Goal: Obtain resource: Download file/media

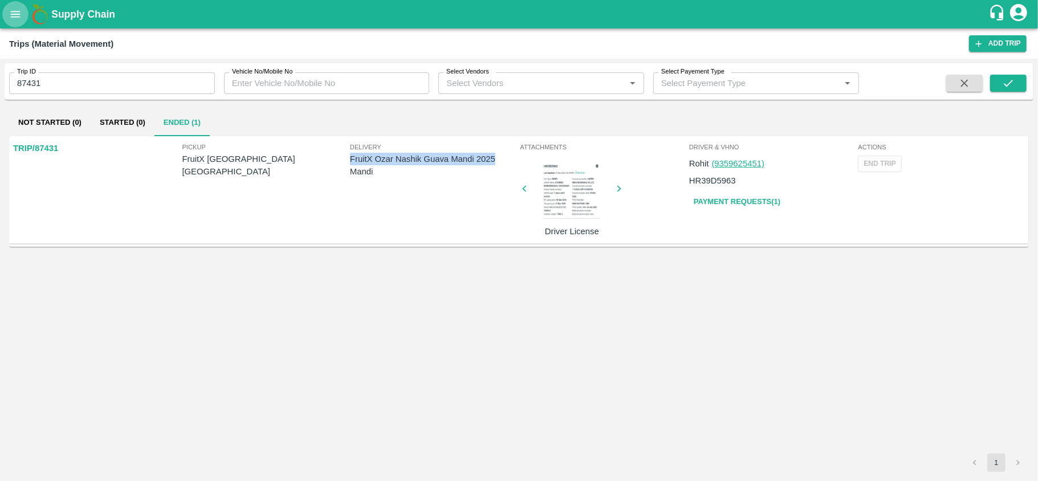
click at [11, 16] on icon "open drawer" at bounding box center [15, 14] width 13 height 13
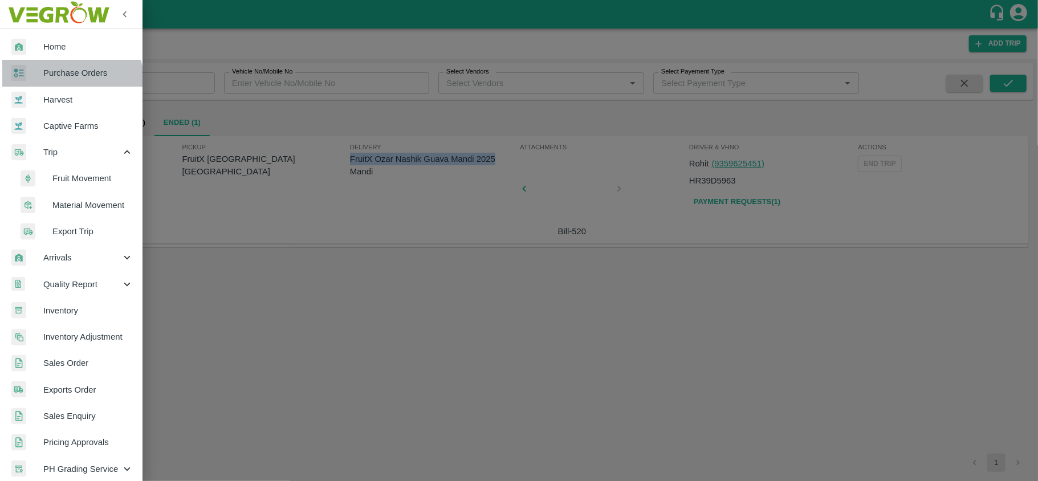
click at [67, 83] on link "Purchase Orders" at bounding box center [71, 73] width 143 height 26
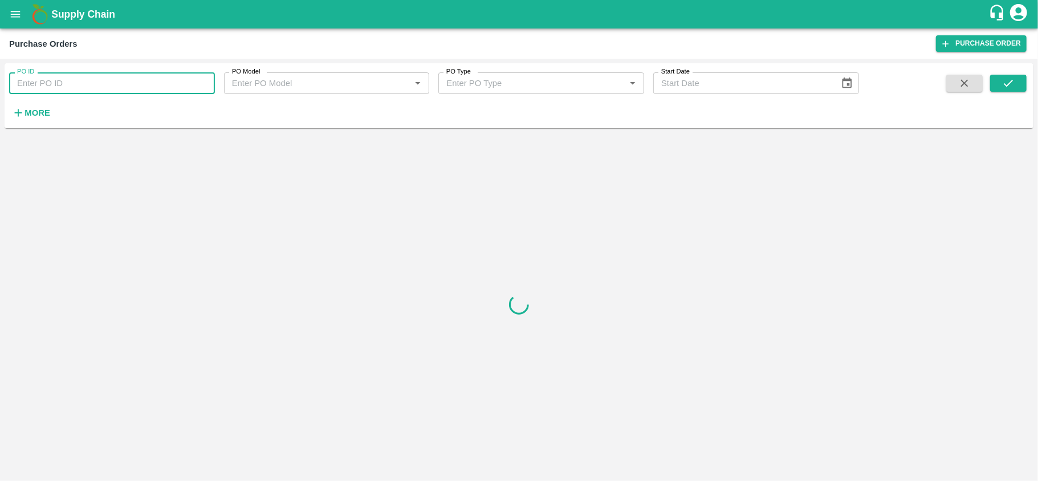
click at [132, 87] on input "PO ID" at bounding box center [112, 83] width 206 height 22
paste input "170463"
type input "170463"
click at [1013, 85] on icon "submit" at bounding box center [1008, 83] width 13 height 13
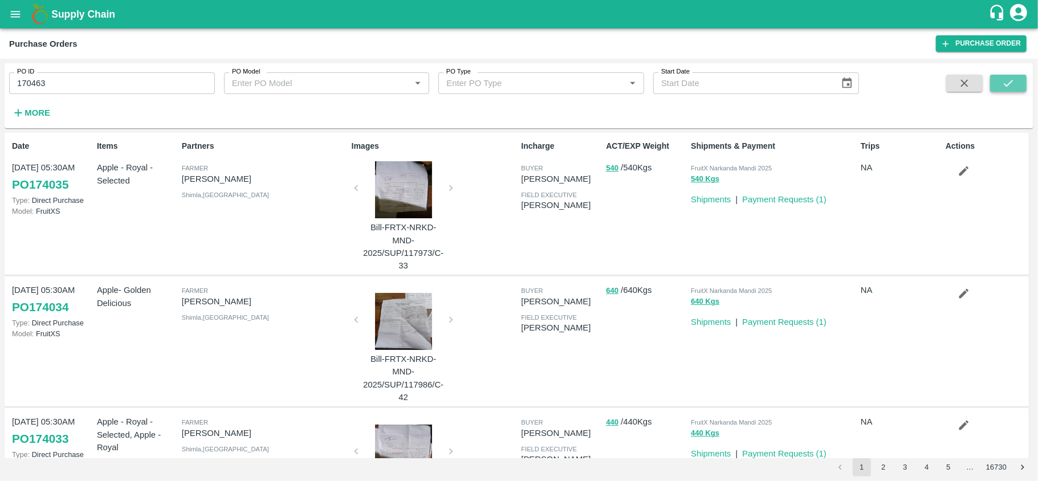
click at [1000, 83] on button "submit" at bounding box center [1008, 83] width 36 height 17
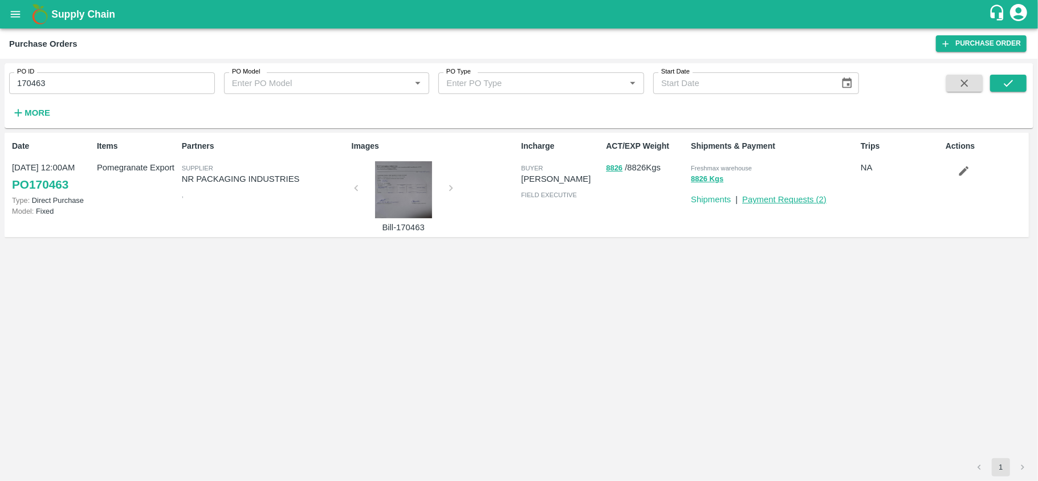
click at [794, 199] on link "Payment Requests ( 2 )" at bounding box center [784, 199] width 84 height 9
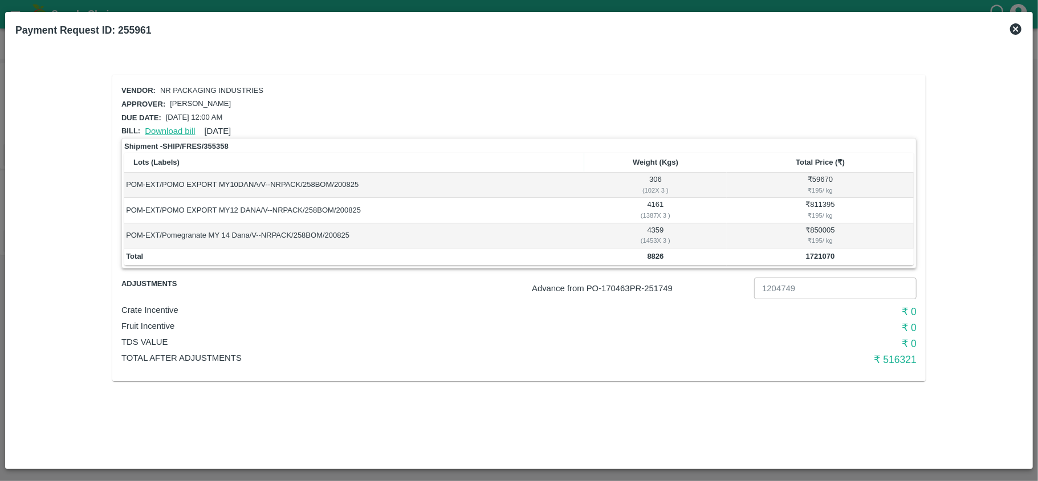
click at [169, 128] on link "Download bill" at bounding box center [170, 131] width 50 height 9
click at [657, 258] on b "8826" at bounding box center [656, 256] width 17 height 9
copy b "8826"
click at [817, 238] on div "₹ 195 / kg" at bounding box center [820, 240] width 183 height 10
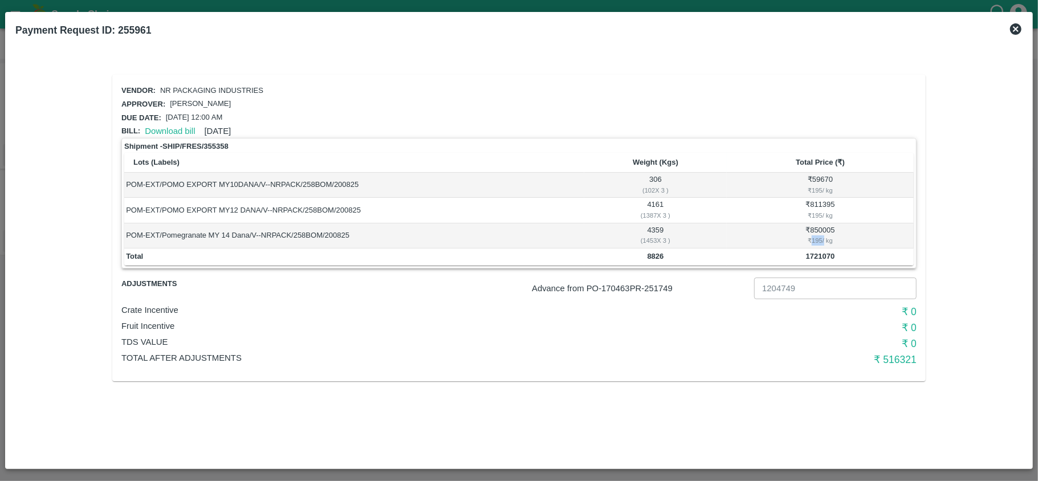
click at [817, 238] on div "₹ 195 / kg" at bounding box center [820, 240] width 183 height 10
copy div "195"
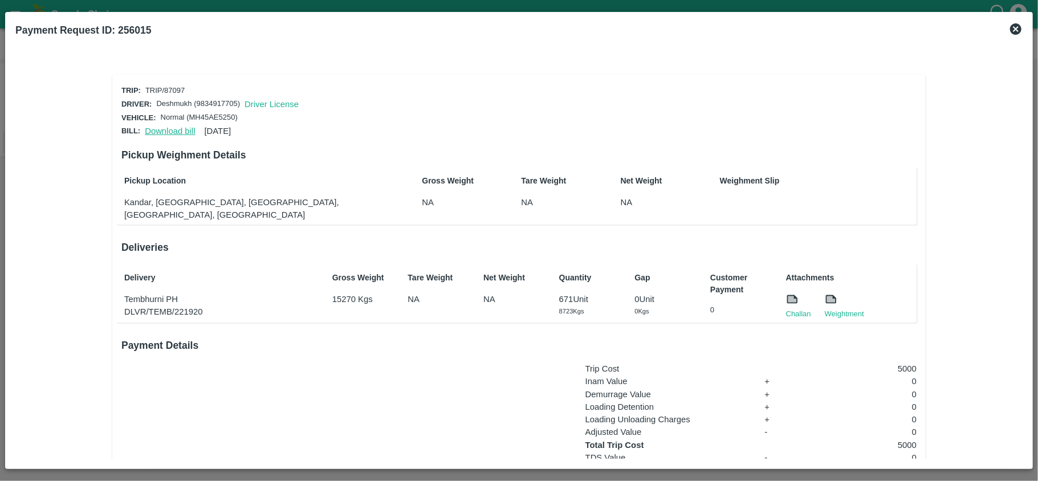
click at [174, 130] on link "Download bill" at bounding box center [170, 131] width 50 height 9
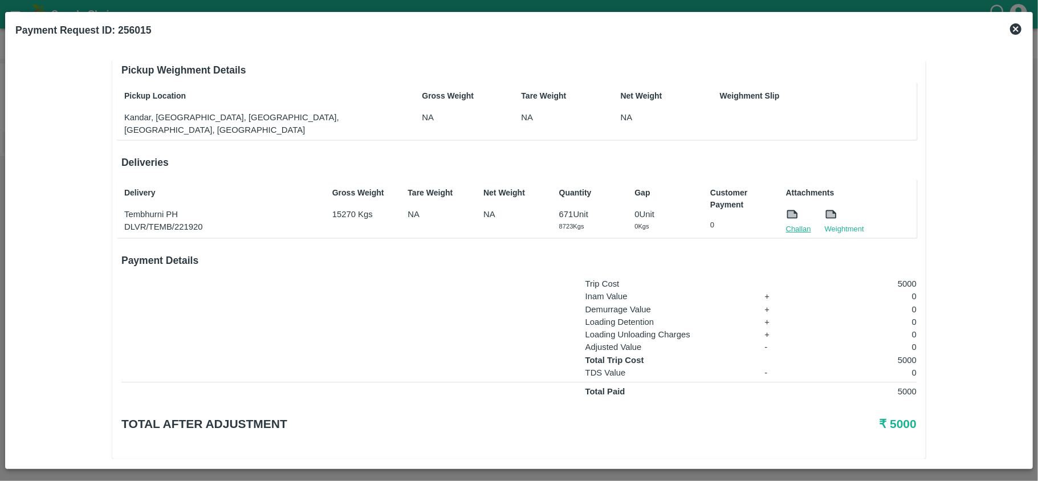
click at [796, 223] on link "Challan" at bounding box center [798, 228] width 25 height 11
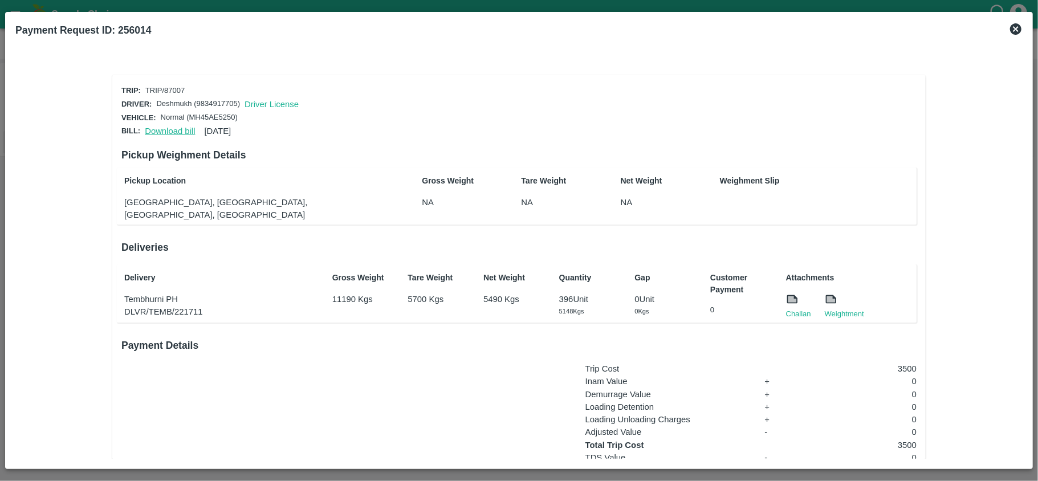
click at [169, 132] on link "Download bill" at bounding box center [170, 131] width 50 height 9
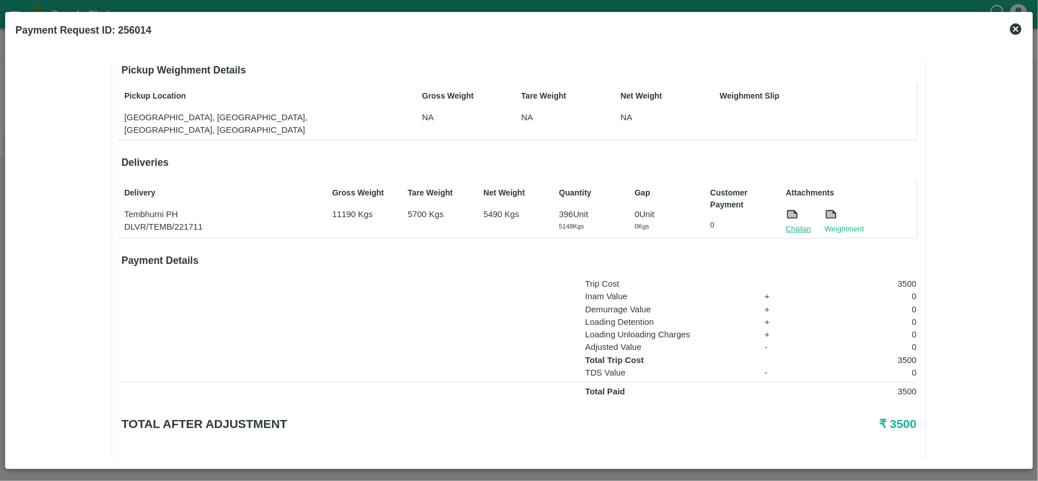
click at [792, 223] on link "Challan" at bounding box center [798, 228] width 25 height 11
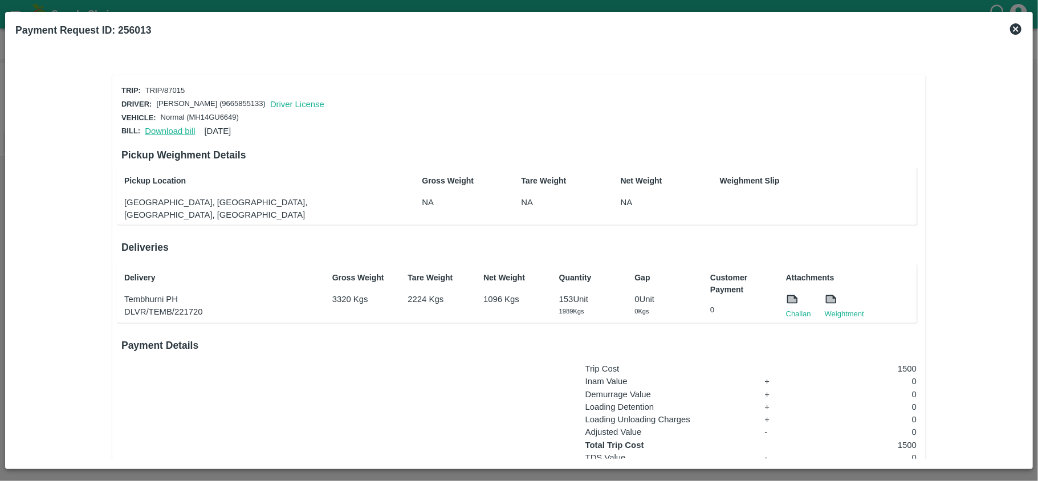
click at [164, 129] on link "Download bill" at bounding box center [170, 131] width 50 height 9
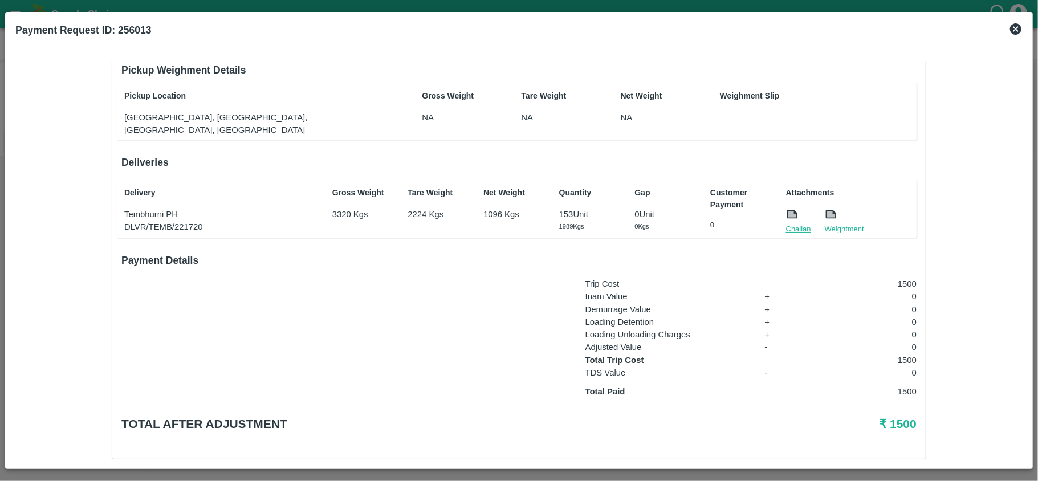
click at [799, 223] on link "Challan" at bounding box center [798, 228] width 25 height 11
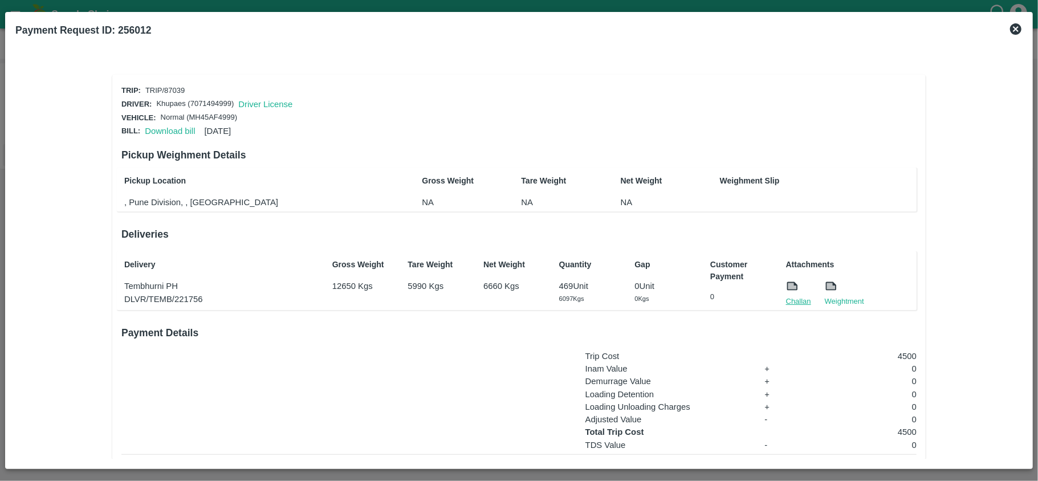
click at [798, 299] on link "Challan" at bounding box center [798, 301] width 25 height 11
click at [165, 128] on link "Download bill" at bounding box center [170, 131] width 50 height 9
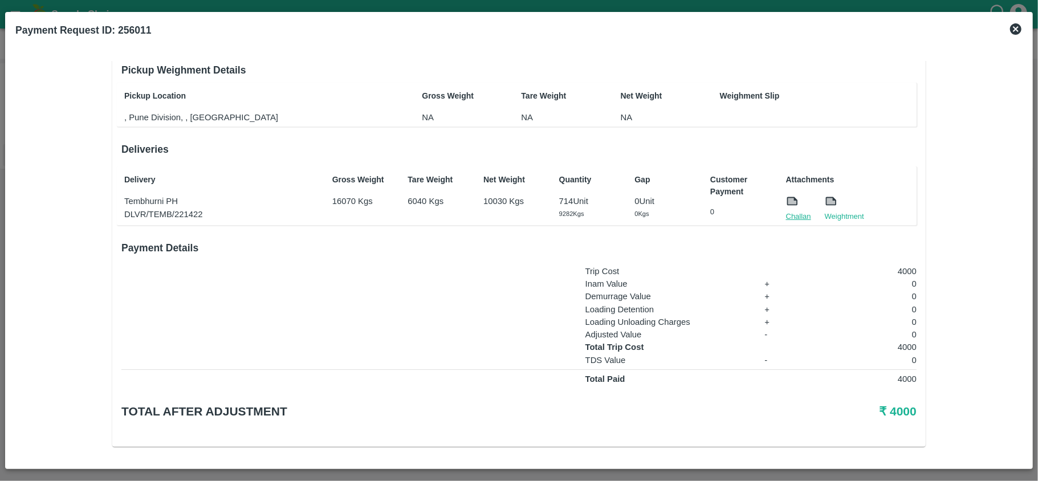
click at [792, 214] on link "Challan" at bounding box center [798, 216] width 25 height 11
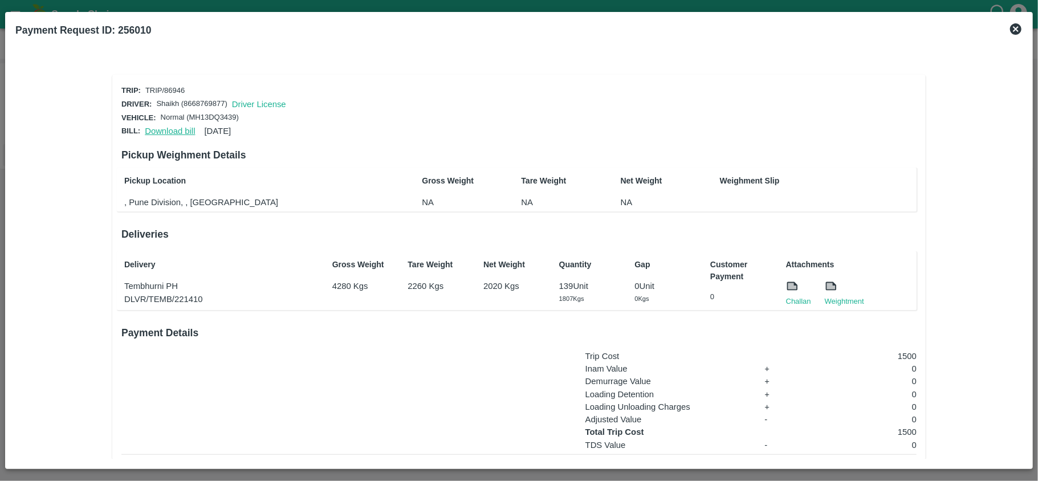
click at [179, 128] on link "Download bill" at bounding box center [170, 131] width 50 height 9
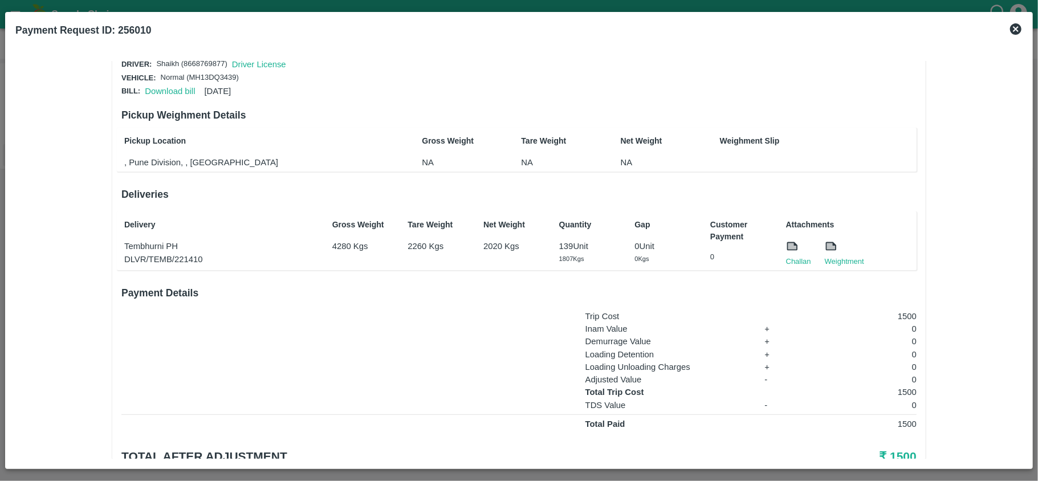
scroll to position [42, 0]
click at [786, 257] on link "Challan" at bounding box center [798, 259] width 25 height 11
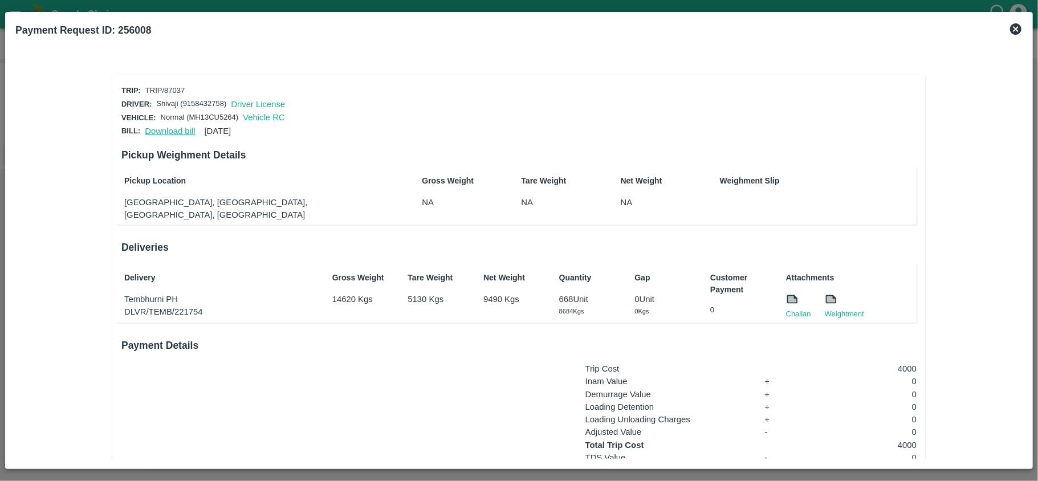
click at [160, 128] on link "Download bill" at bounding box center [170, 131] width 50 height 9
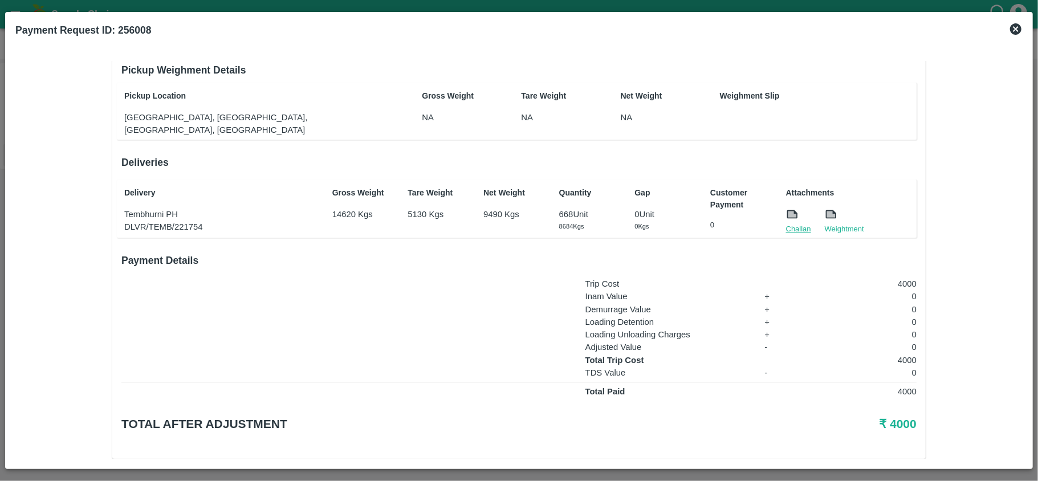
click at [792, 223] on link "Challan" at bounding box center [798, 228] width 25 height 11
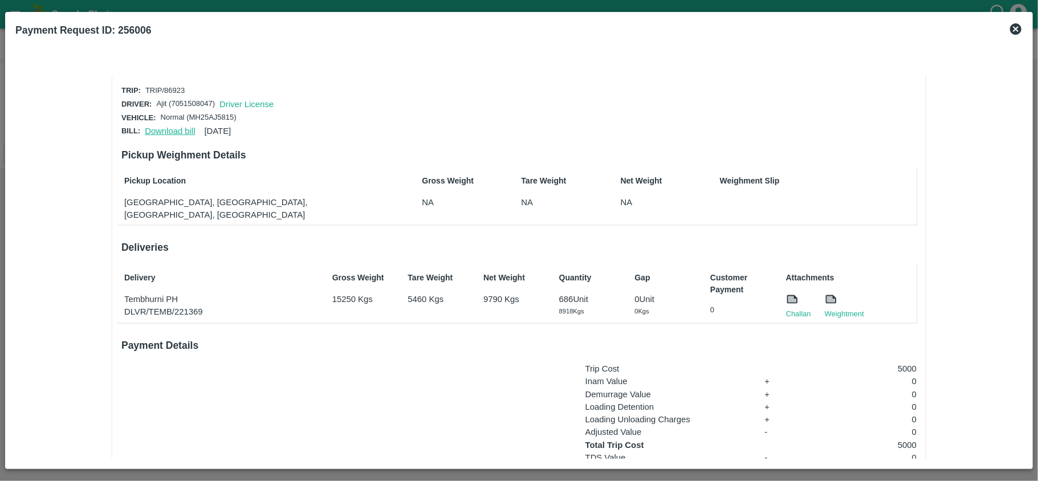
click at [153, 130] on link "Download bill" at bounding box center [170, 131] width 50 height 9
click at [798, 308] on link "Challan" at bounding box center [798, 313] width 25 height 11
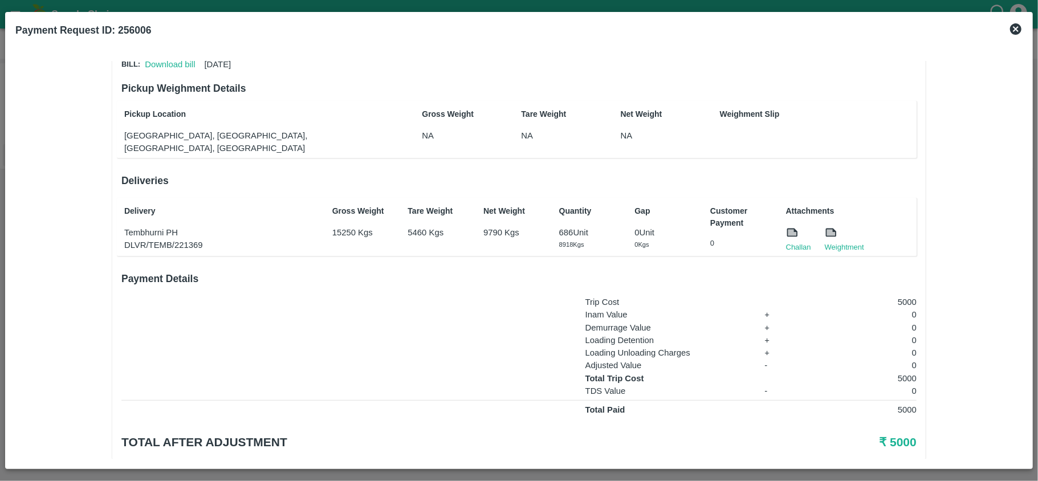
scroll to position [67, 0]
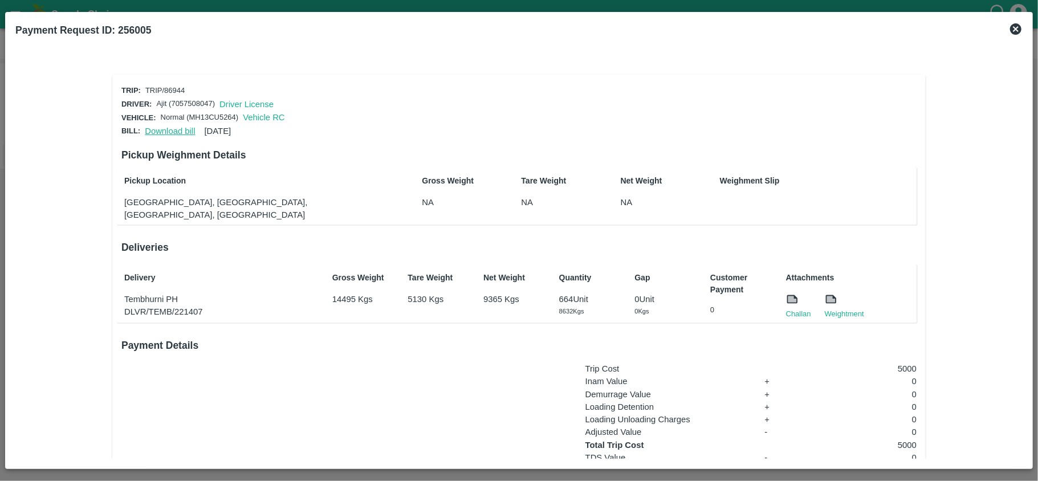
click at [156, 128] on div "Download bill 27 Aug 2025" at bounding box center [185, 128] width 91 height 17
click at [156, 128] on link "Download bill" at bounding box center [170, 131] width 50 height 9
click at [166, 129] on link "Download bill" at bounding box center [170, 131] width 50 height 9
click at [169, 130] on link "Download bill" at bounding box center [170, 131] width 50 height 9
click at [174, 127] on link "Download bill" at bounding box center [170, 131] width 50 height 9
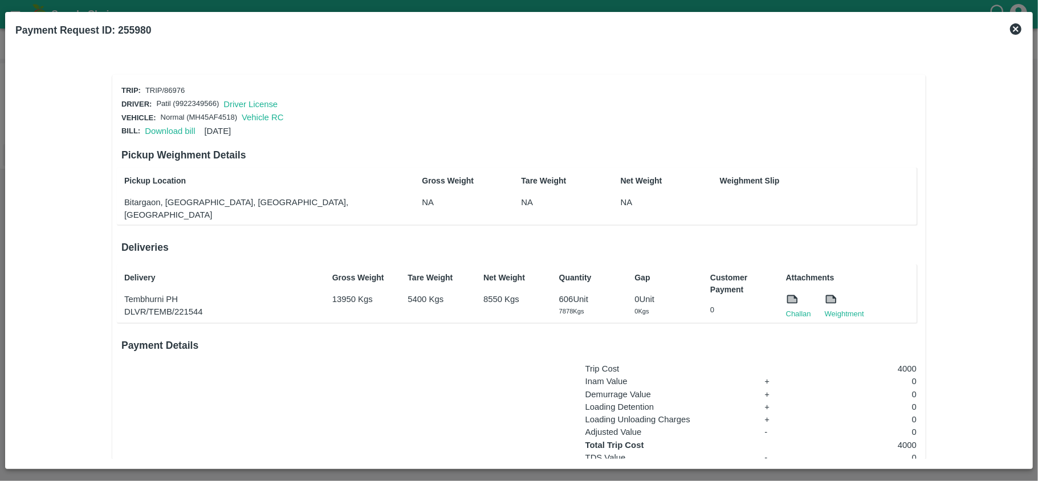
scroll to position [8, 0]
click at [160, 128] on link "Download bill" at bounding box center [170, 131] width 50 height 9
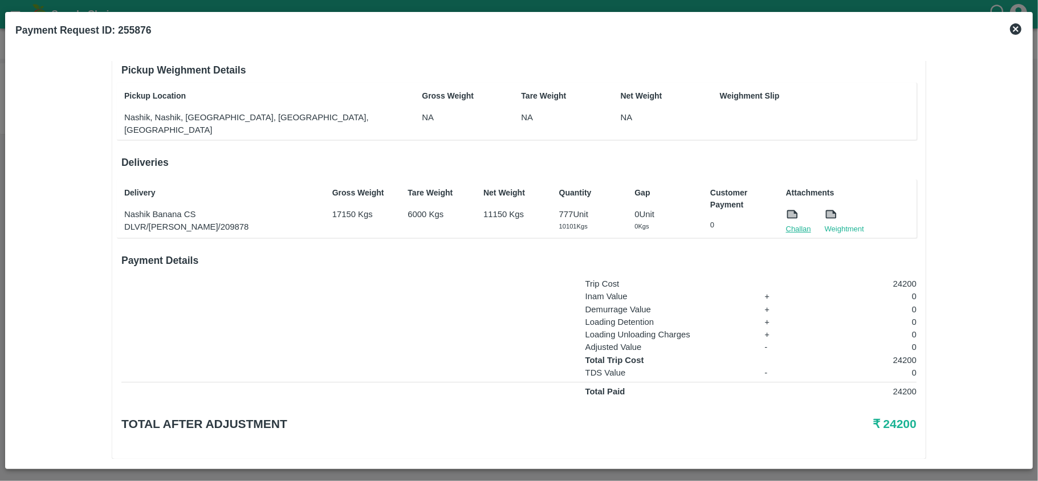
click at [795, 223] on link "Challan" at bounding box center [798, 228] width 25 height 11
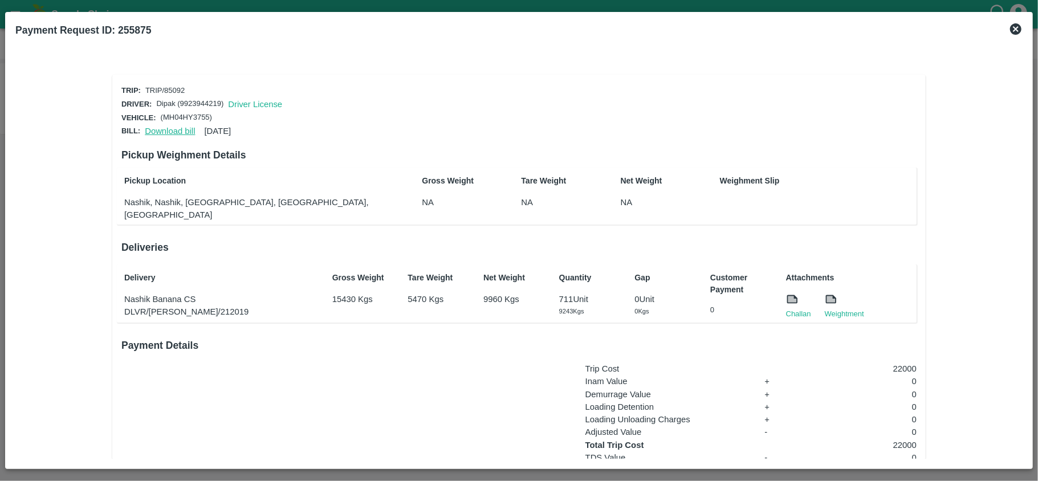
click at [169, 129] on link "Download bill" at bounding box center [170, 131] width 50 height 9
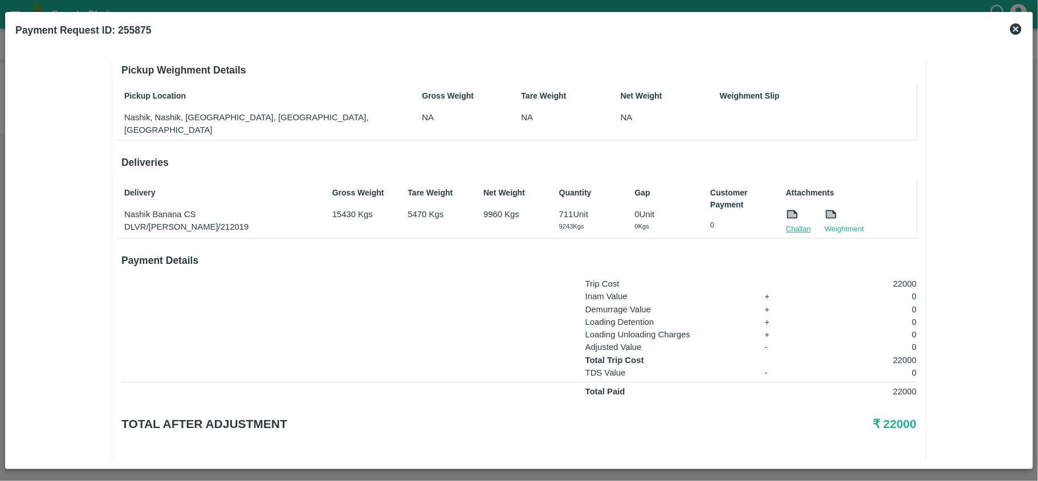
click at [807, 223] on link "Challan" at bounding box center [798, 228] width 25 height 11
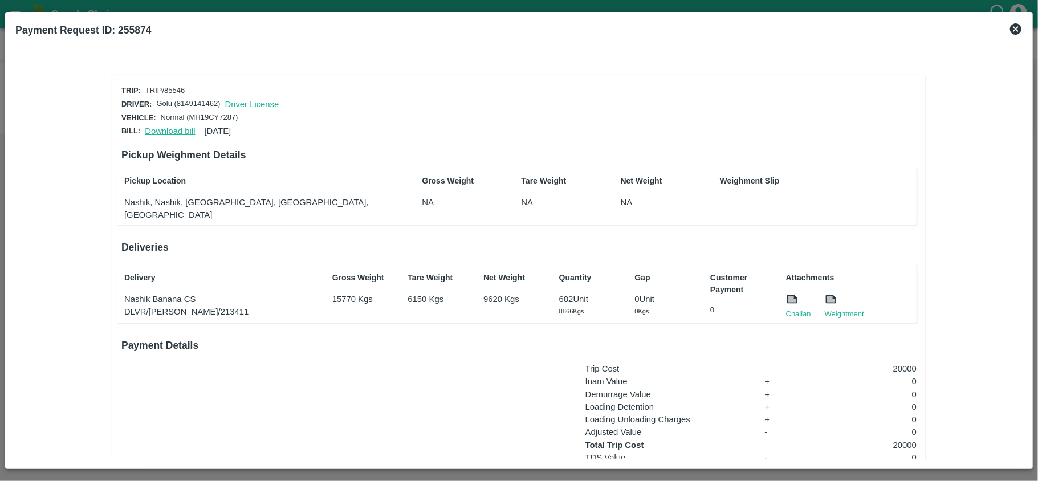
click at [151, 131] on link "Download bill" at bounding box center [170, 131] width 50 height 9
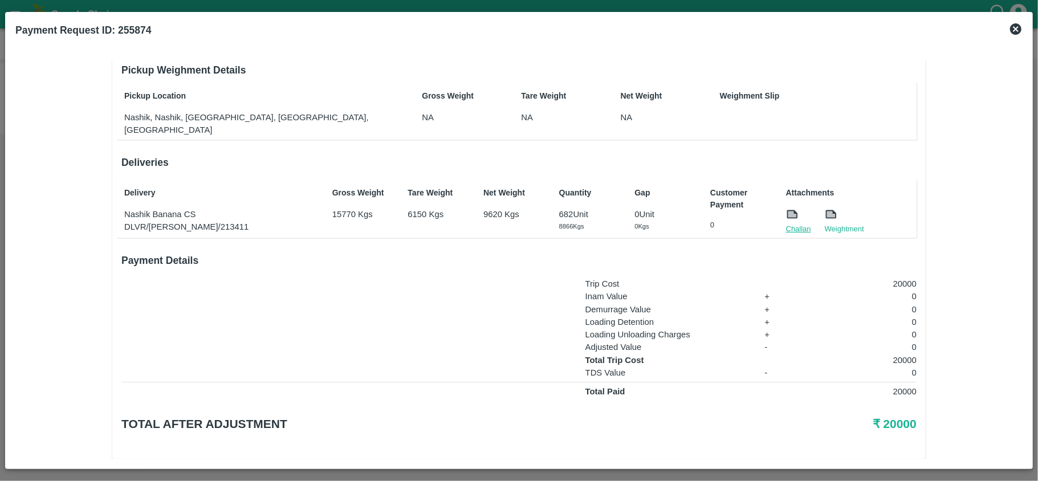
click at [798, 223] on link "Challan" at bounding box center [798, 228] width 25 height 11
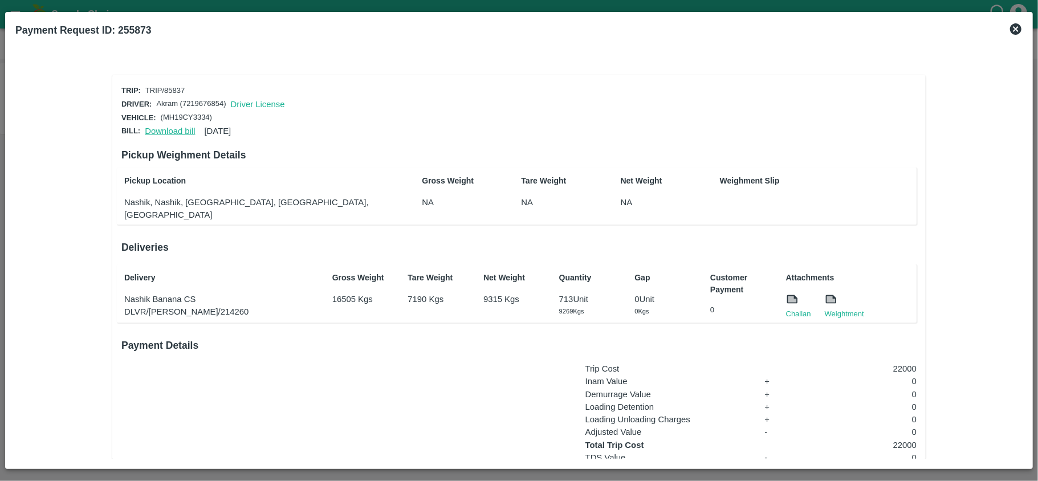
click at [164, 127] on link "Download bill" at bounding box center [170, 131] width 50 height 9
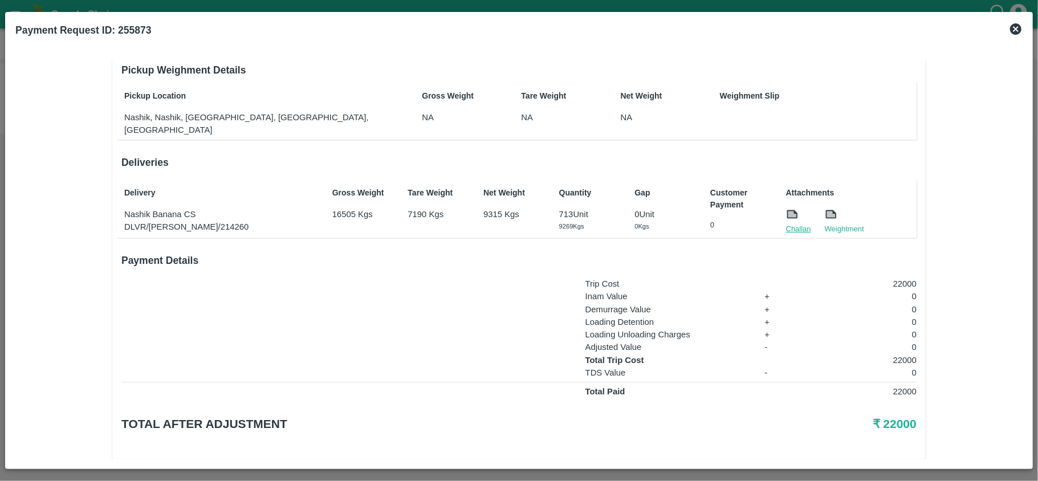
click at [801, 223] on link "Challan" at bounding box center [798, 228] width 25 height 11
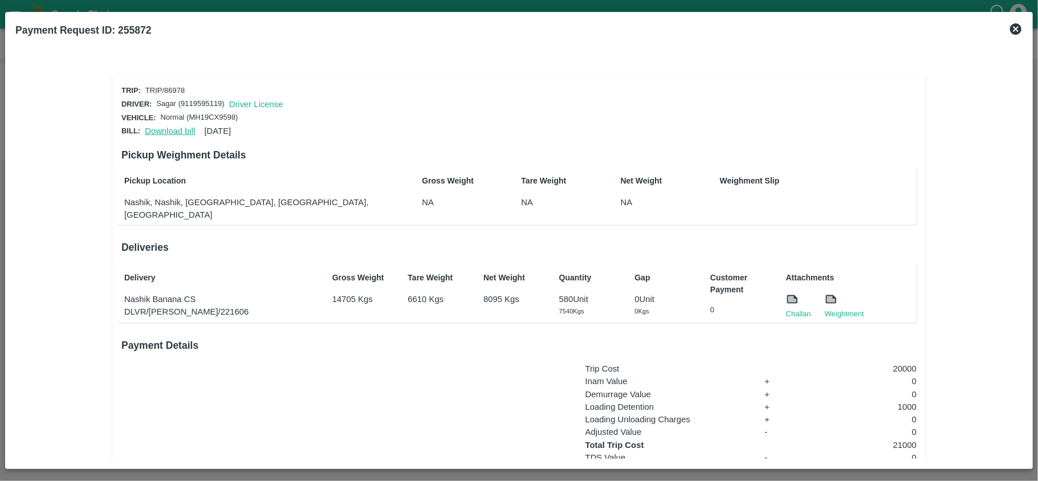
click at [163, 130] on link "Download bill" at bounding box center [170, 131] width 50 height 9
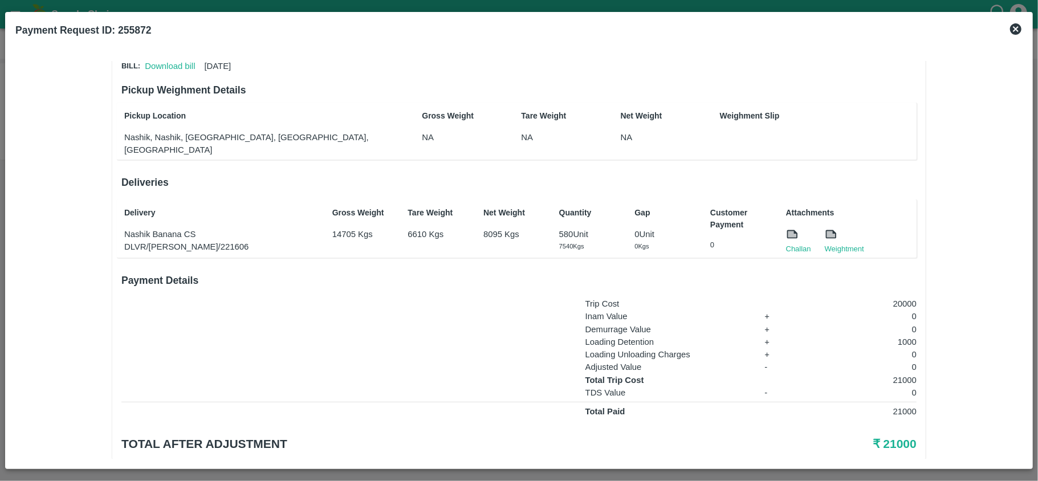
scroll to position [85, 0]
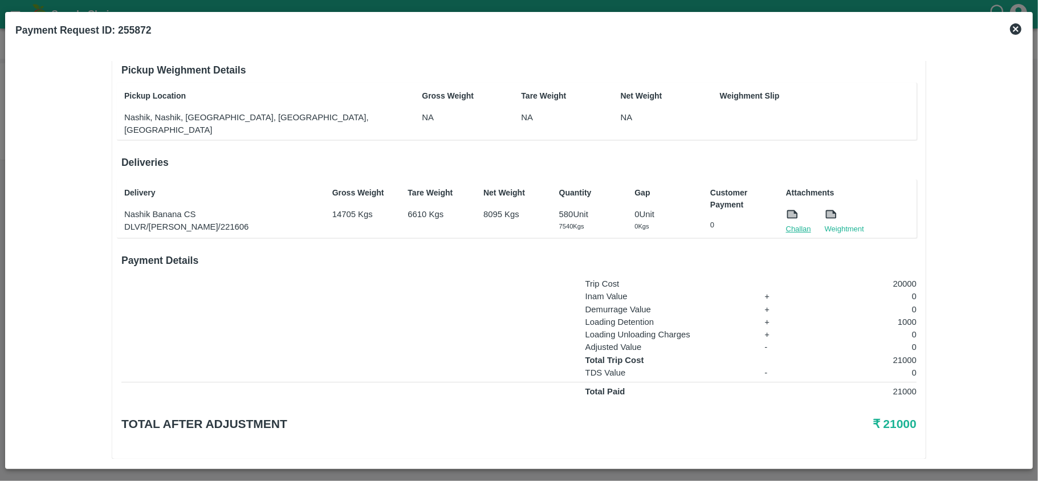
click at [799, 223] on link "Challan" at bounding box center [798, 228] width 25 height 11
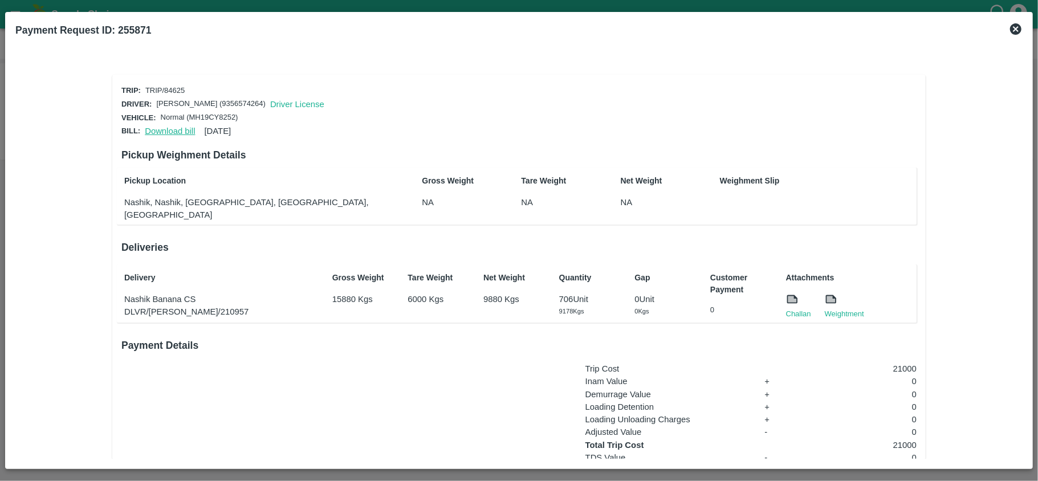
click at [169, 128] on link "Download bill" at bounding box center [170, 131] width 50 height 9
click at [167, 128] on link "Download bill" at bounding box center [170, 131] width 50 height 9
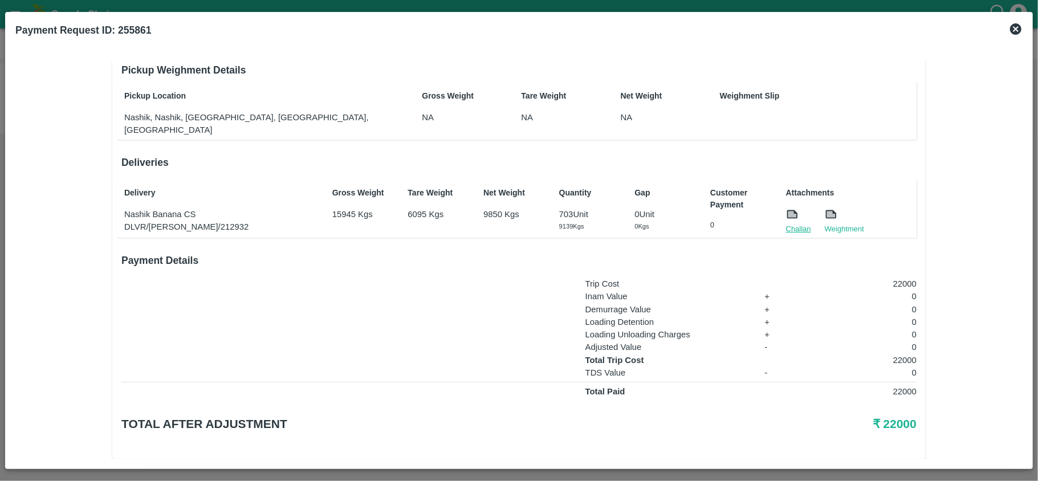
click at [792, 223] on link "Challan" at bounding box center [798, 228] width 25 height 11
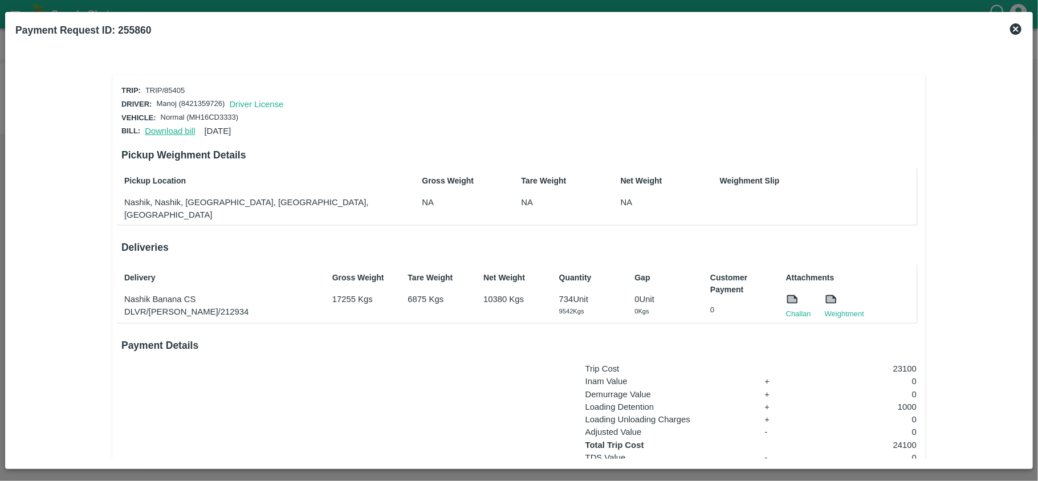
click at [170, 127] on link "Download bill" at bounding box center [170, 131] width 50 height 9
click at [792, 308] on link "Challan" at bounding box center [798, 313] width 25 height 11
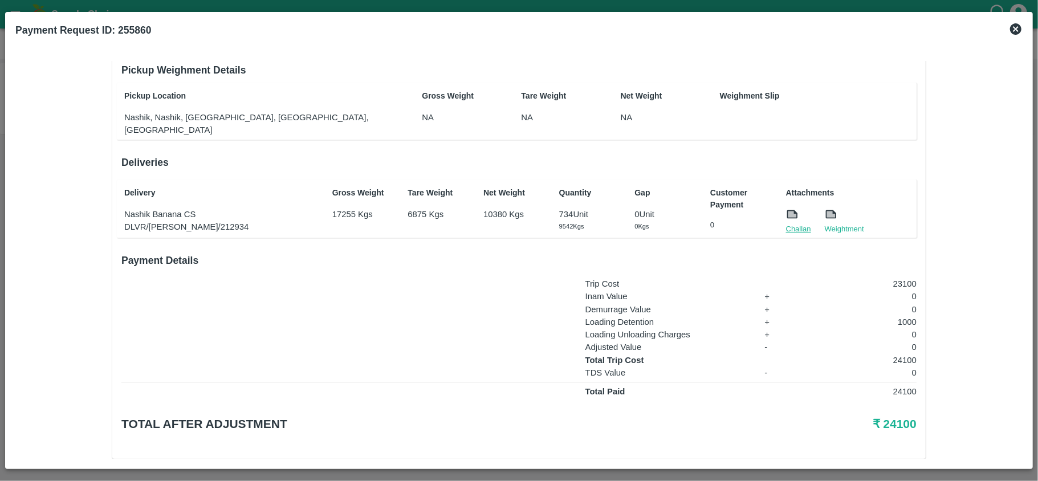
click at [805, 223] on link "Challan" at bounding box center [798, 228] width 25 height 11
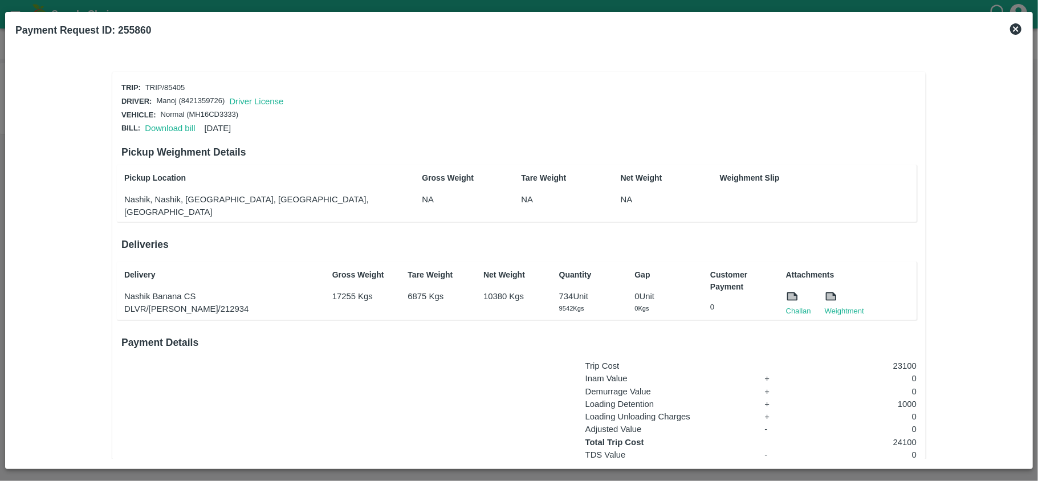
scroll to position [0, 0]
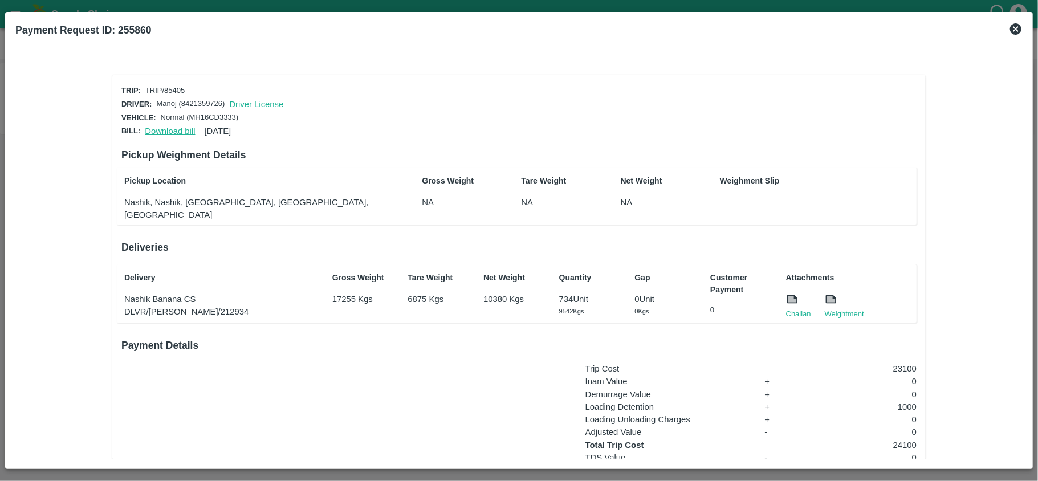
click at [172, 131] on link "Download bill" at bounding box center [170, 131] width 50 height 9
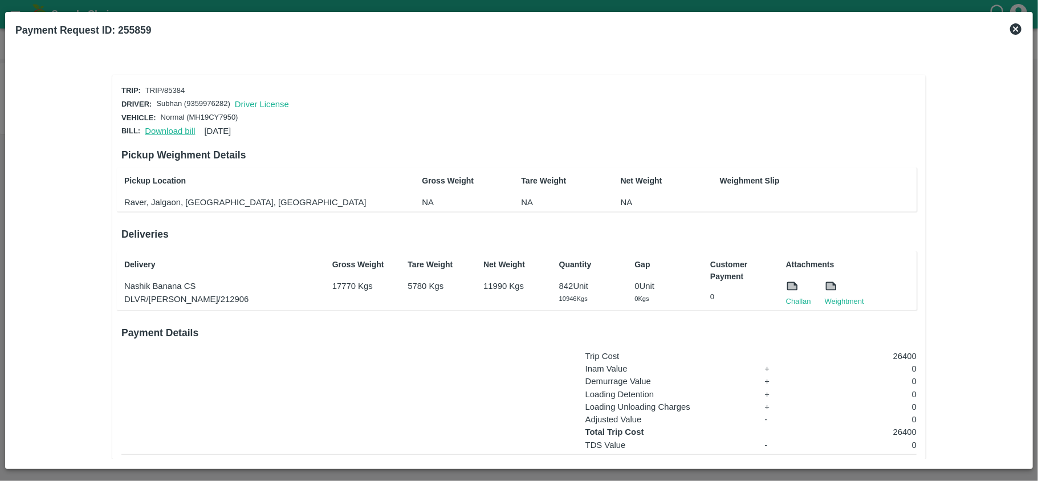
click at [161, 130] on link "Download bill" at bounding box center [170, 131] width 50 height 9
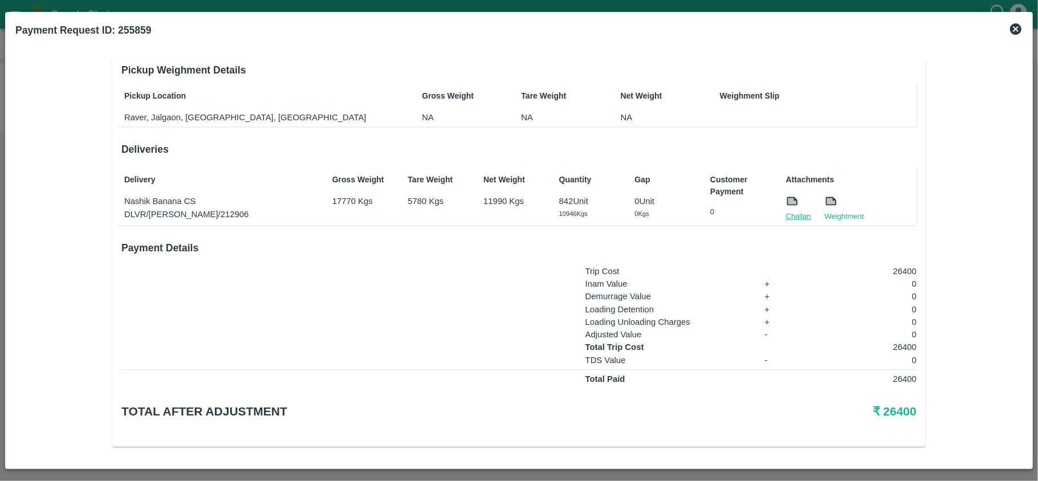
click at [786, 215] on link "Challan" at bounding box center [798, 216] width 25 height 11
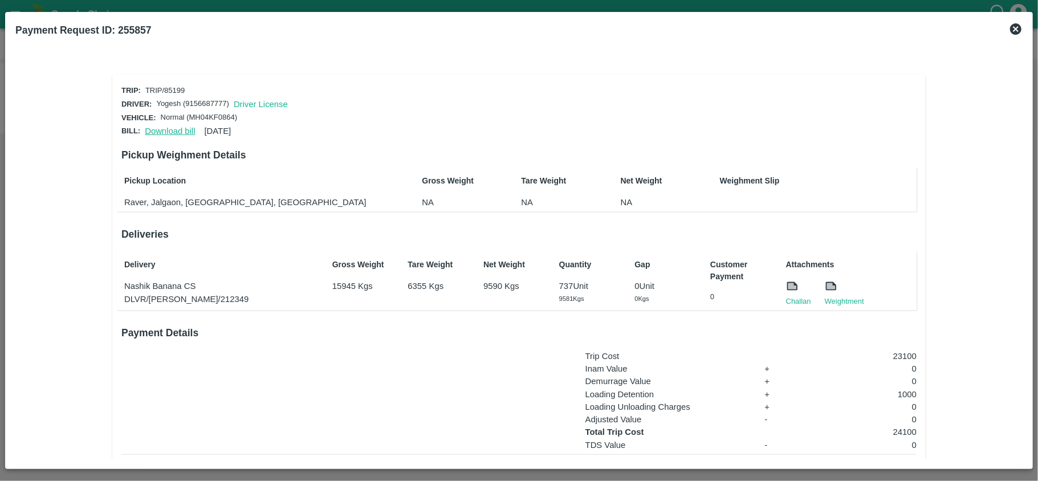
click at [169, 128] on link "Download bill" at bounding box center [170, 131] width 50 height 9
click at [790, 301] on link "Challan" at bounding box center [798, 301] width 25 height 11
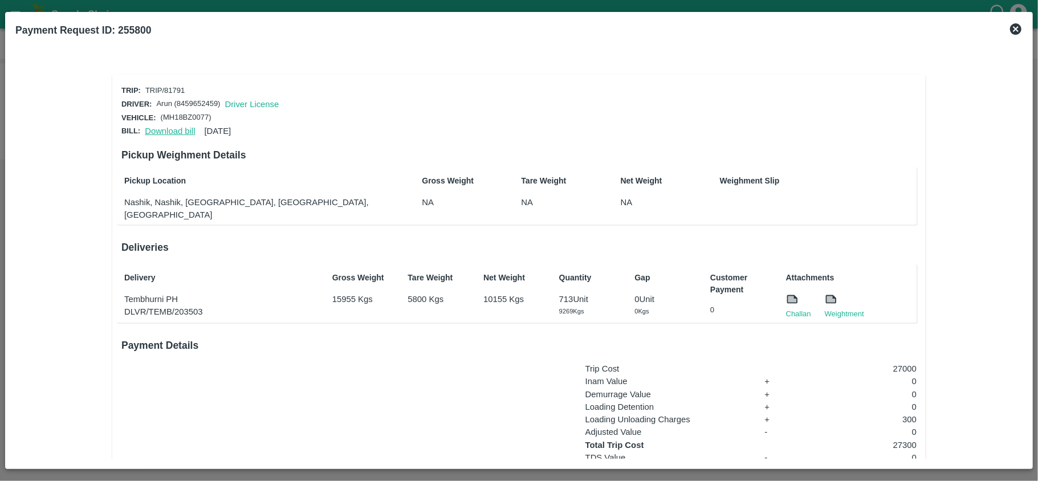
click at [172, 131] on link "Download bill" at bounding box center [170, 131] width 50 height 9
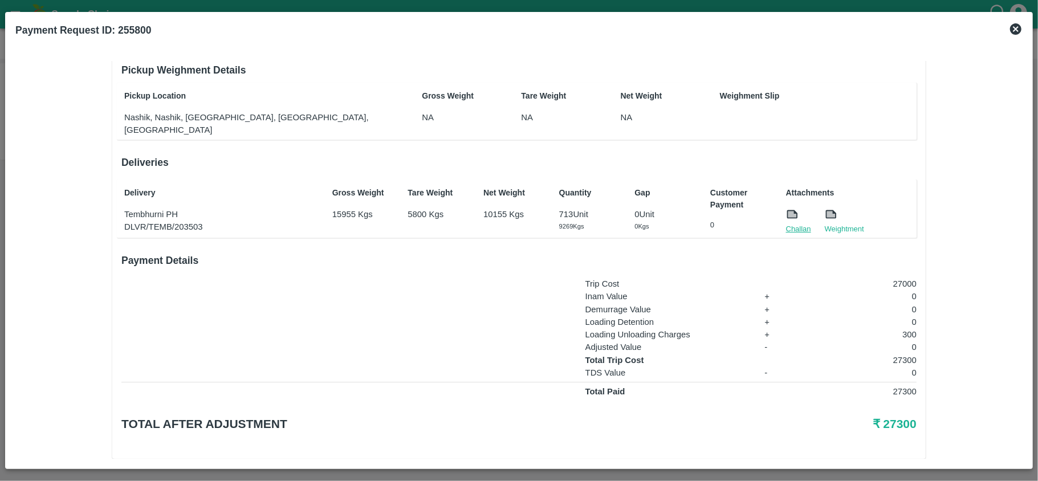
click at [795, 223] on link "Challan" at bounding box center [798, 228] width 25 height 11
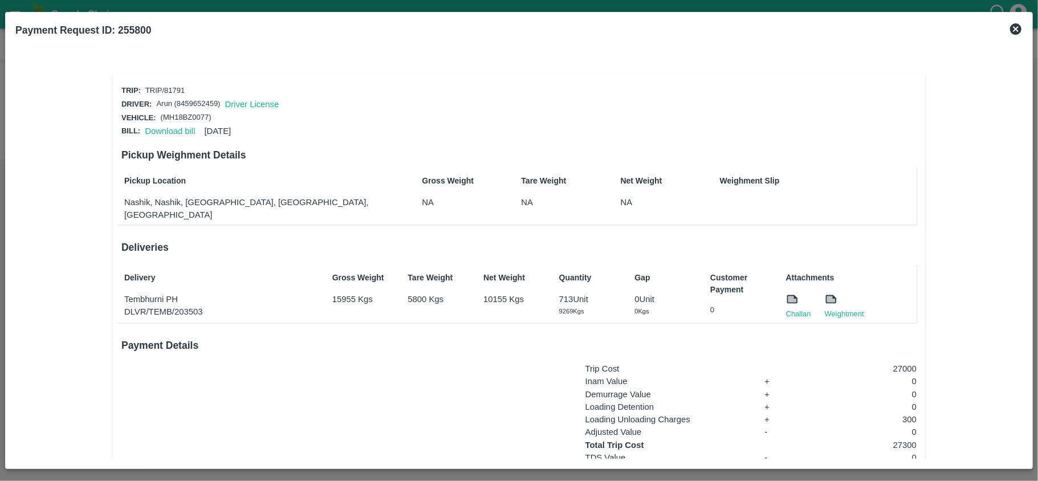
scroll to position [85, 0]
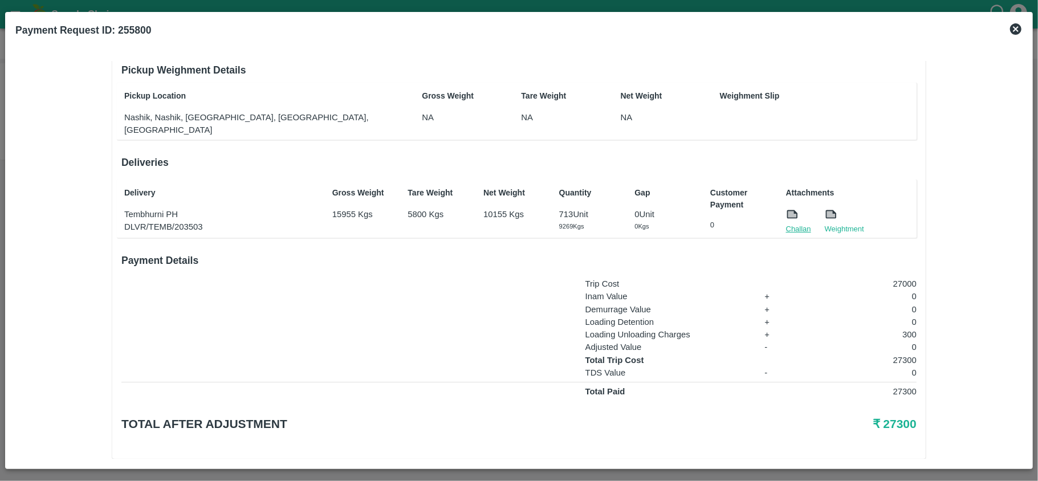
click at [797, 223] on link "Challan" at bounding box center [798, 228] width 25 height 11
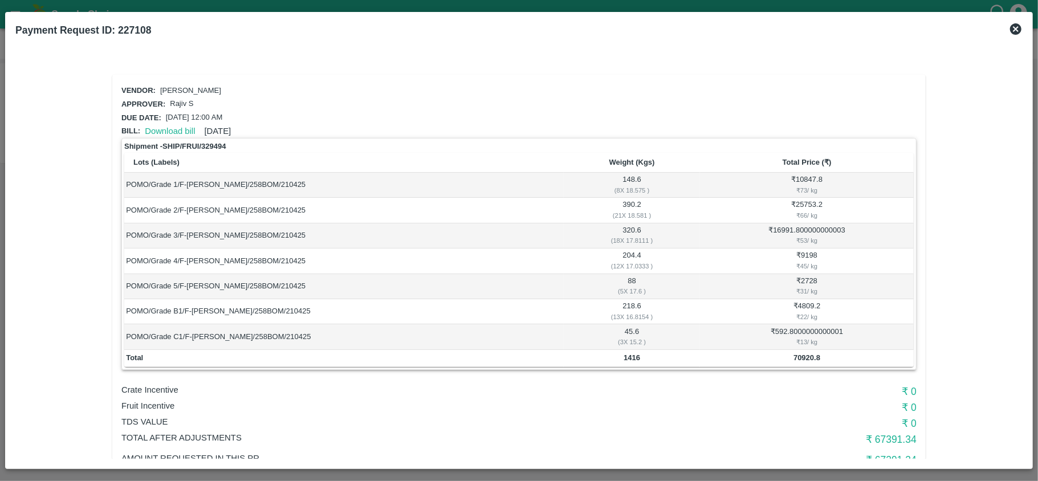
click at [1019, 27] on icon at bounding box center [1015, 28] width 11 height 11
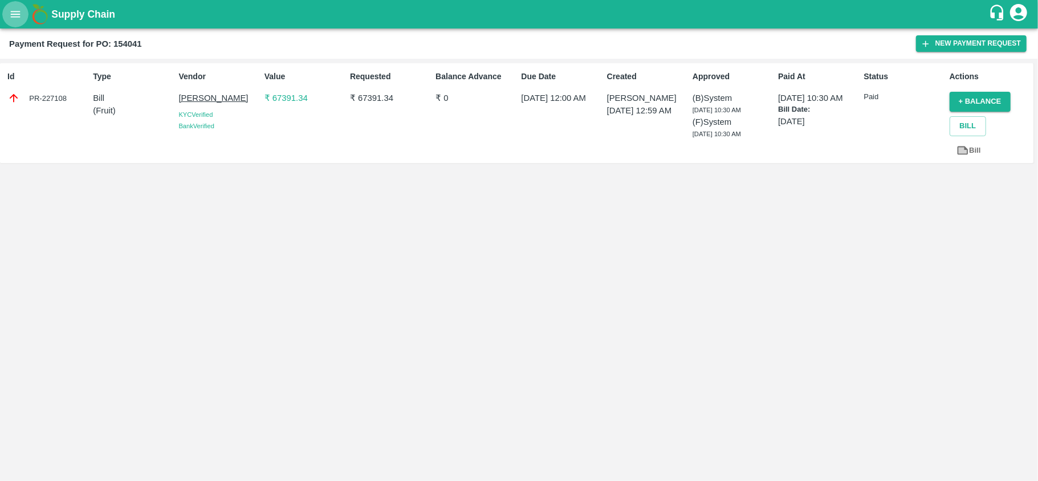
click at [13, 19] on icon "open drawer" at bounding box center [15, 14] width 13 height 13
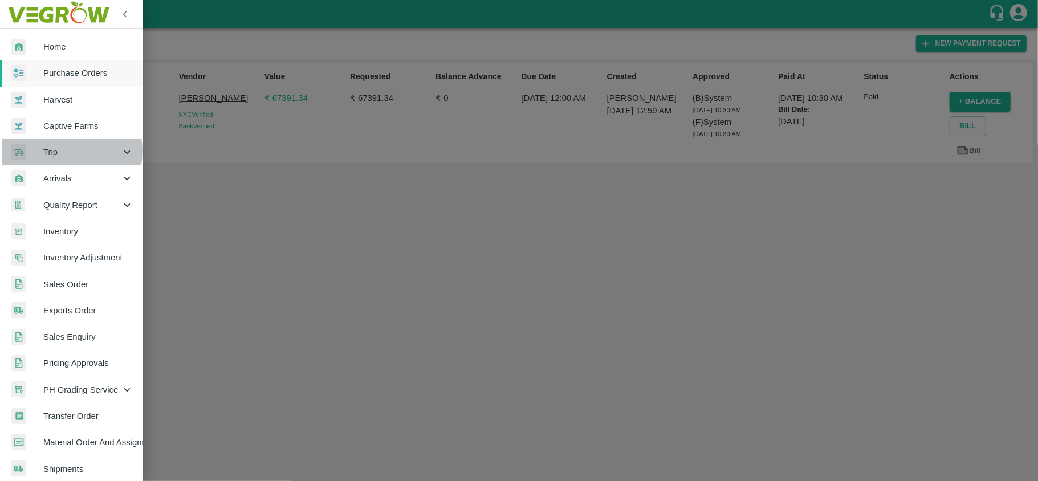
click at [66, 151] on span "Trip" at bounding box center [82, 152] width 78 height 13
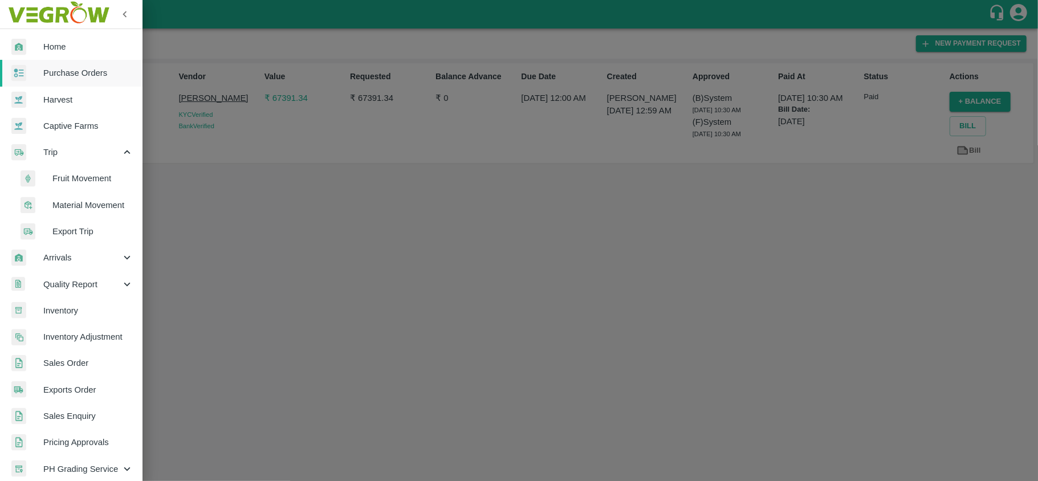
click at [65, 183] on span "Fruit Movement" at bounding box center [92, 178] width 81 height 13
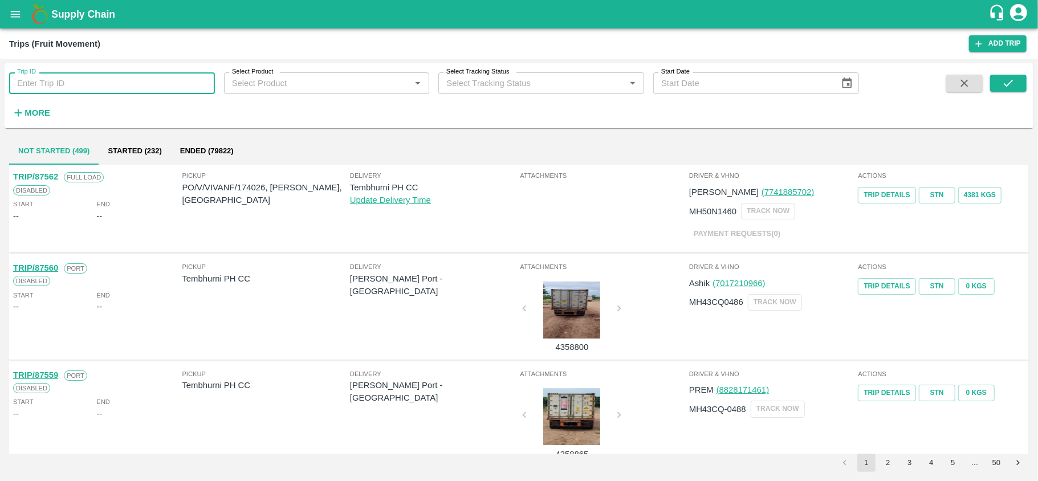
click at [105, 75] on input "Trip ID" at bounding box center [112, 83] width 206 height 22
paste input "81791"
type input "81791"
click at [1011, 87] on icon "submit" at bounding box center [1008, 83] width 13 height 13
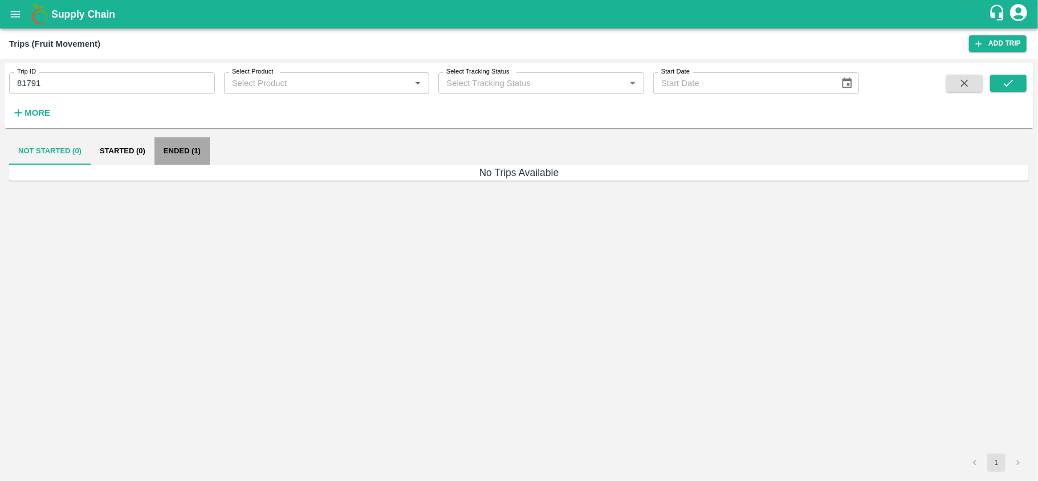
click at [188, 148] on button "Ended (1)" at bounding box center [181, 150] width 55 height 27
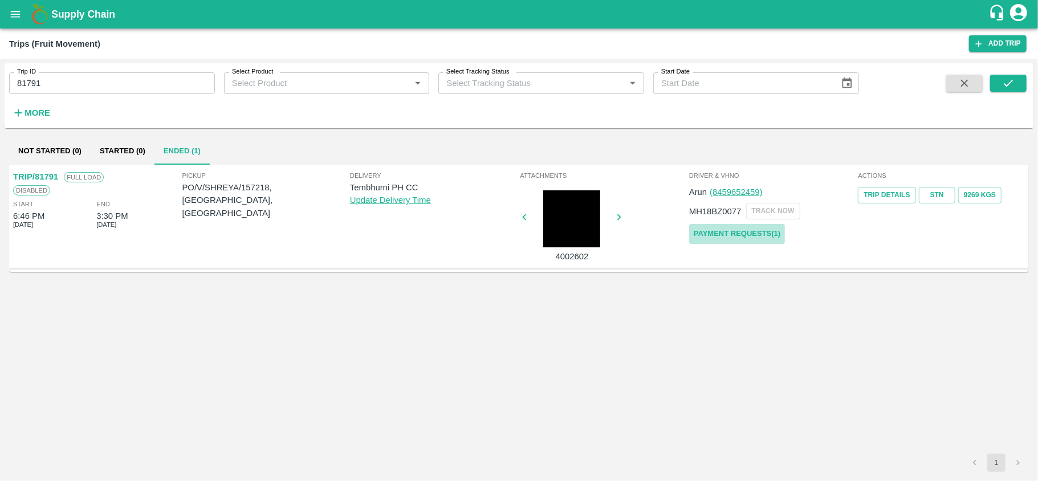
click at [726, 237] on link "Payment Requests( 1 )" at bounding box center [737, 234] width 96 height 20
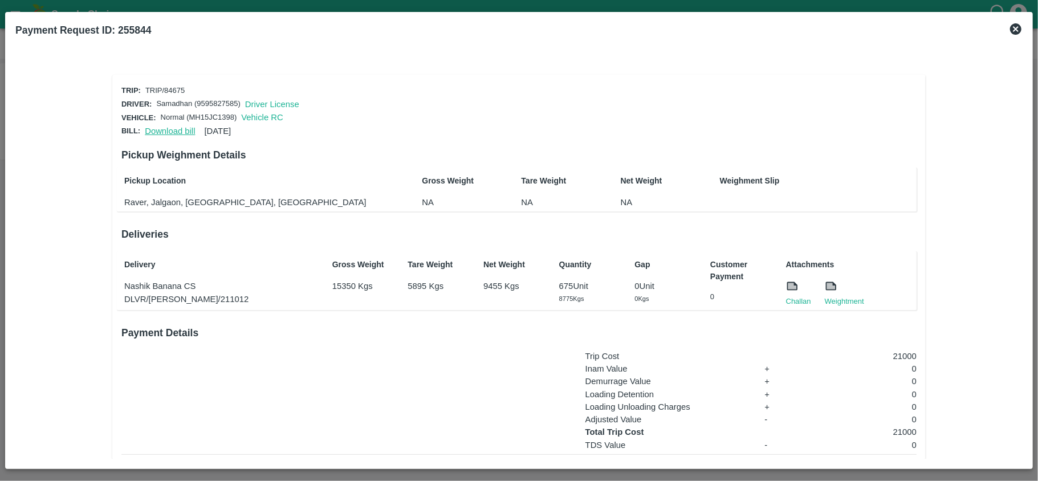
click at [162, 127] on link "Download bill" at bounding box center [170, 131] width 50 height 9
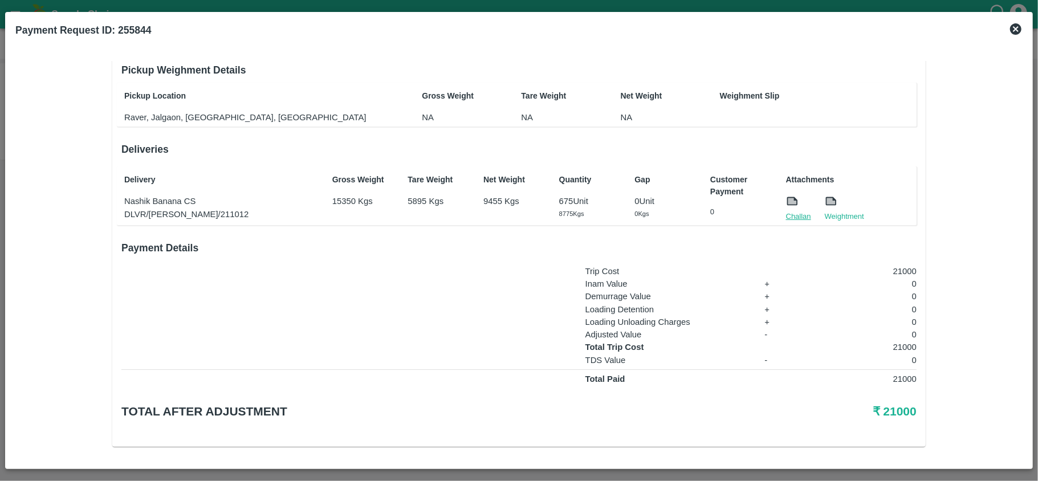
click at [794, 211] on link "Challan" at bounding box center [798, 216] width 25 height 11
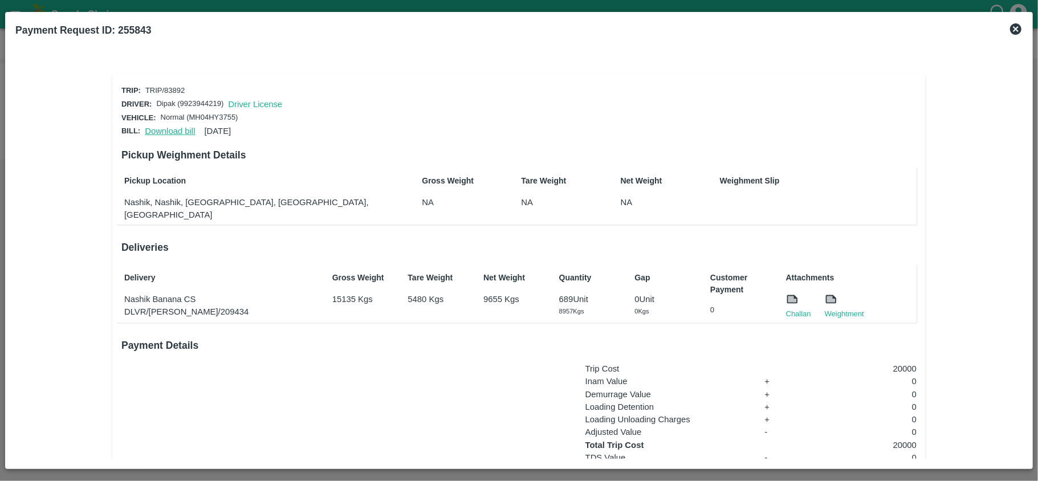
click at [161, 131] on link "Download bill" at bounding box center [170, 131] width 50 height 9
click at [799, 308] on link "Challan" at bounding box center [798, 313] width 25 height 11
click at [169, 127] on link "Download bill" at bounding box center [170, 131] width 50 height 9
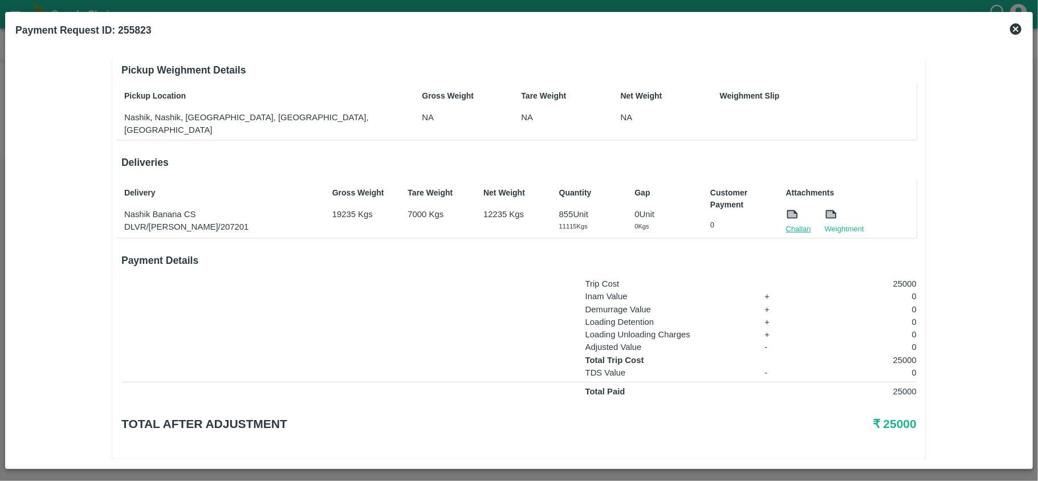
click at [797, 223] on link "Challan" at bounding box center [798, 228] width 25 height 11
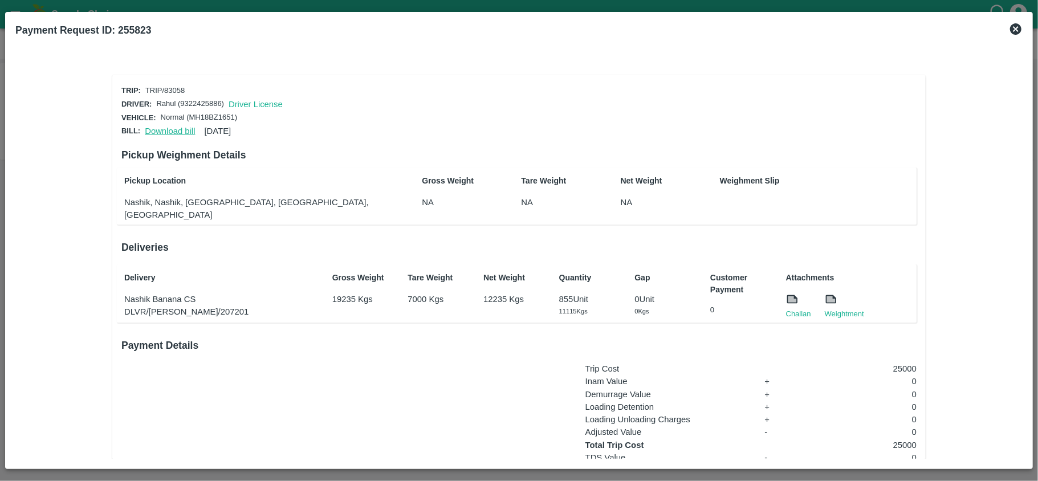
click at [179, 131] on link "Download bill" at bounding box center [170, 131] width 50 height 9
click at [160, 128] on link "Download bill" at bounding box center [170, 131] width 50 height 9
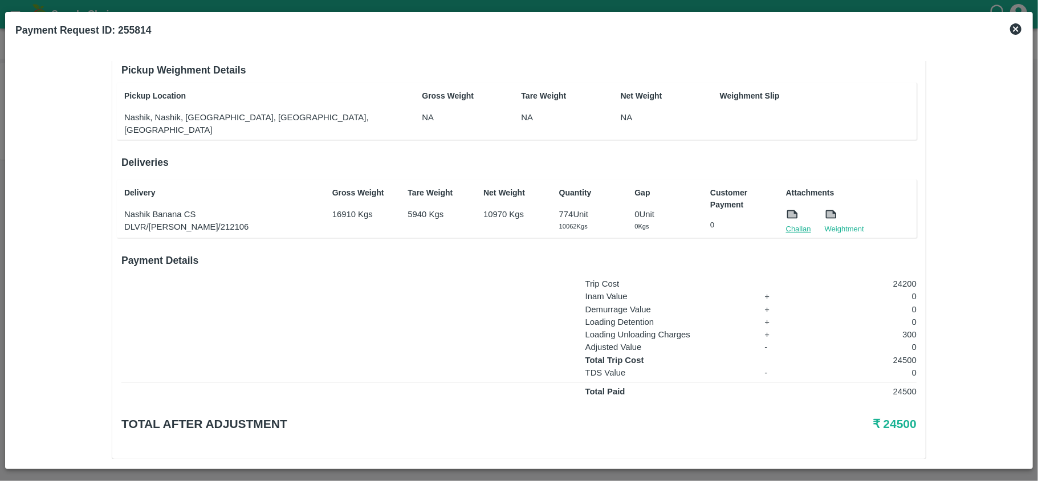
click at [792, 223] on link "Challan" at bounding box center [798, 228] width 25 height 11
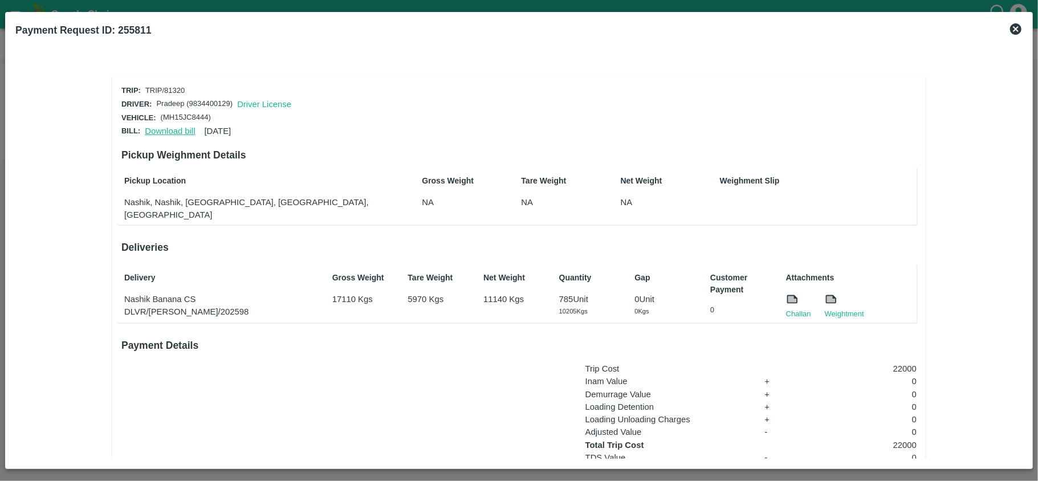
click at [167, 131] on link "Download bill" at bounding box center [170, 131] width 50 height 9
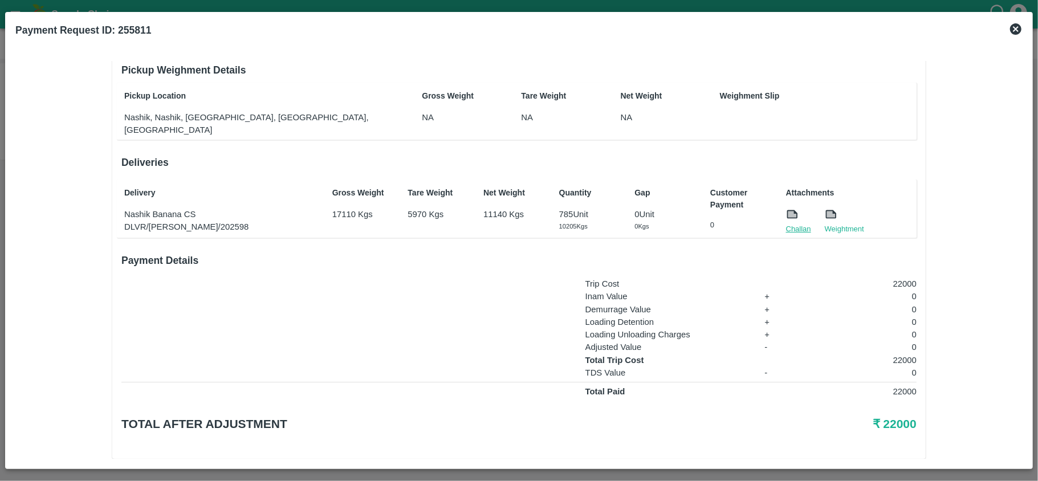
click at [802, 223] on link "Challan" at bounding box center [798, 228] width 25 height 11
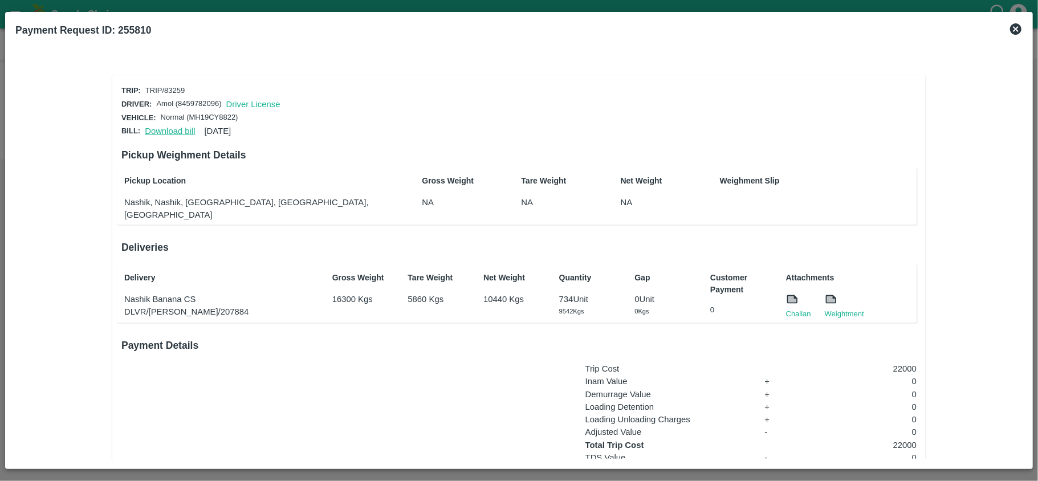
click at [160, 131] on link "Download bill" at bounding box center [170, 131] width 50 height 9
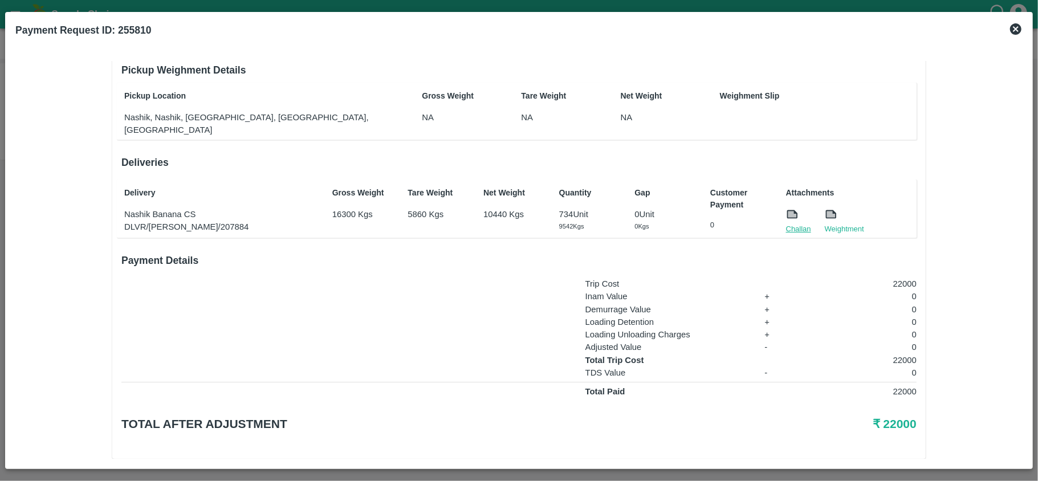
click at [786, 223] on link "Challan" at bounding box center [798, 228] width 25 height 11
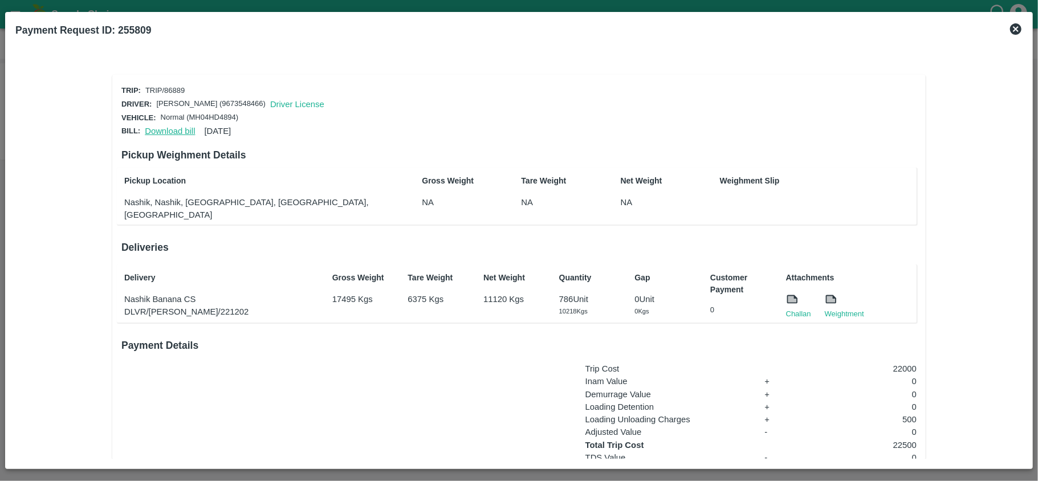
click at [172, 131] on link "Download bill" at bounding box center [170, 131] width 50 height 9
click at [794, 308] on link "Challan" at bounding box center [798, 313] width 25 height 11
click at [174, 131] on link "Download bill" at bounding box center [170, 131] width 50 height 9
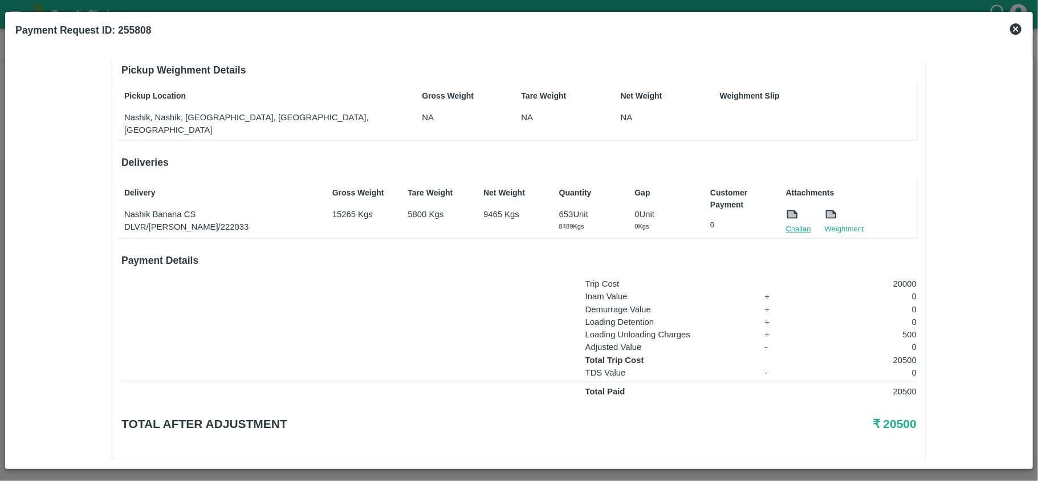
click at [792, 223] on link "Challan" at bounding box center [798, 228] width 25 height 11
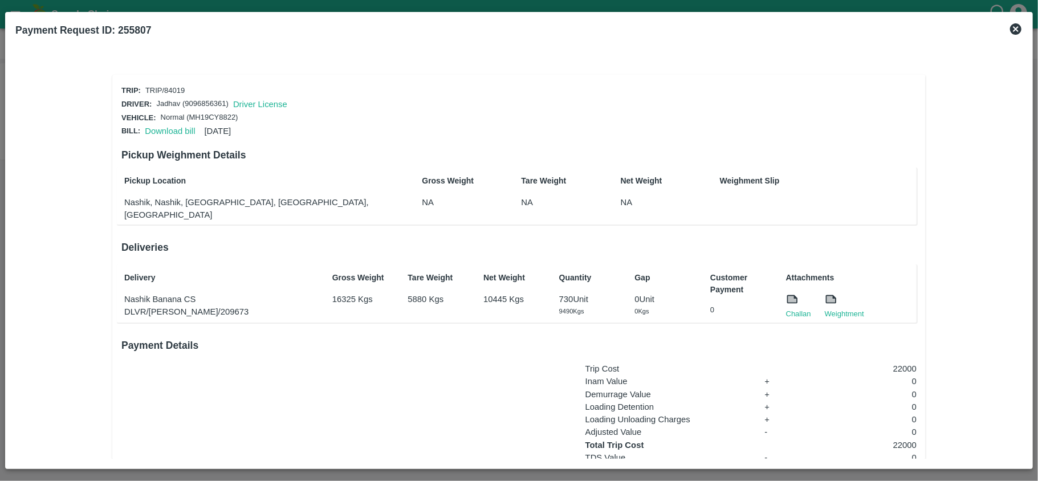
click at [162, 133] on div "Download bill 29 Jun 2025" at bounding box center [185, 128] width 91 height 17
click at [162, 127] on link "Download bill" at bounding box center [170, 131] width 50 height 9
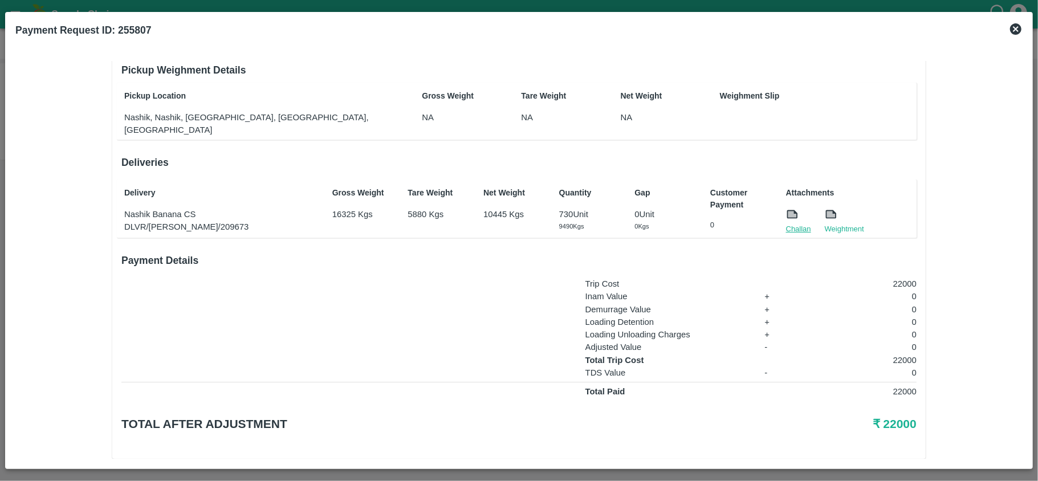
click at [798, 223] on link "Challan" at bounding box center [798, 228] width 25 height 11
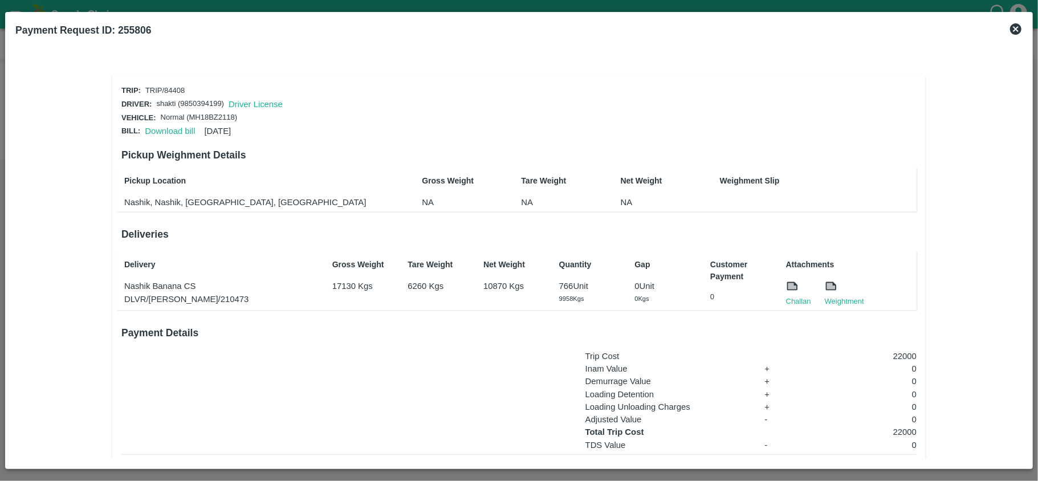
scroll to position [85, 0]
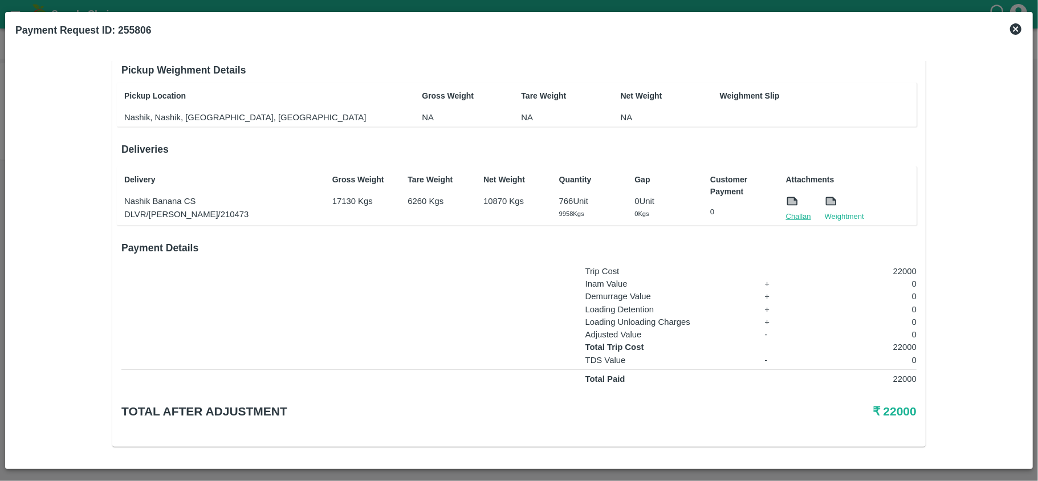
click at [796, 215] on link "Challan" at bounding box center [798, 216] width 25 height 11
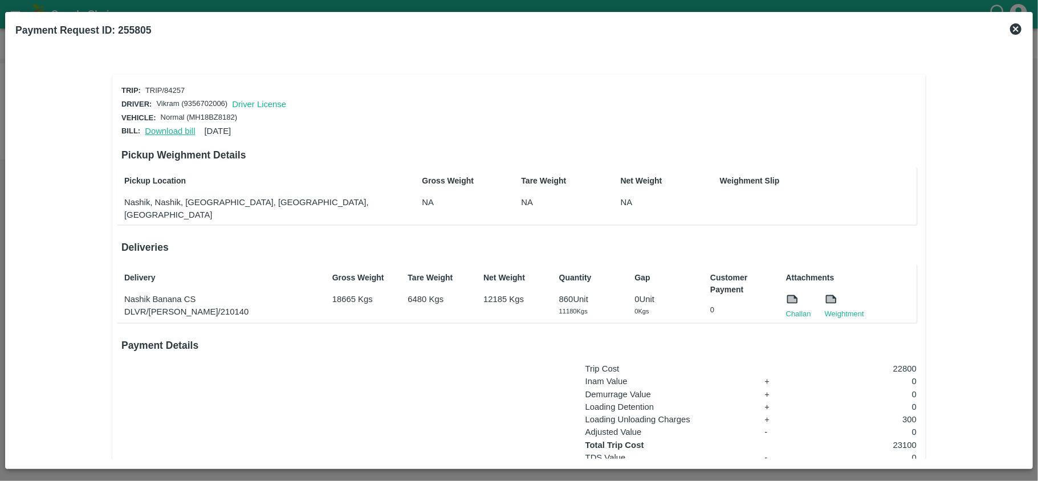
click at [169, 127] on link "Download bill" at bounding box center [170, 131] width 50 height 9
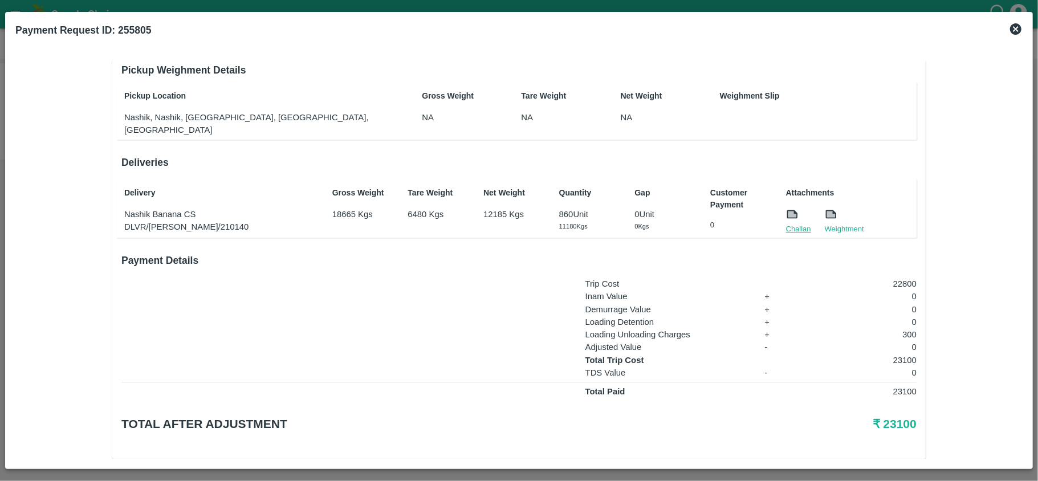
click at [794, 223] on link "Challan" at bounding box center [798, 228] width 25 height 11
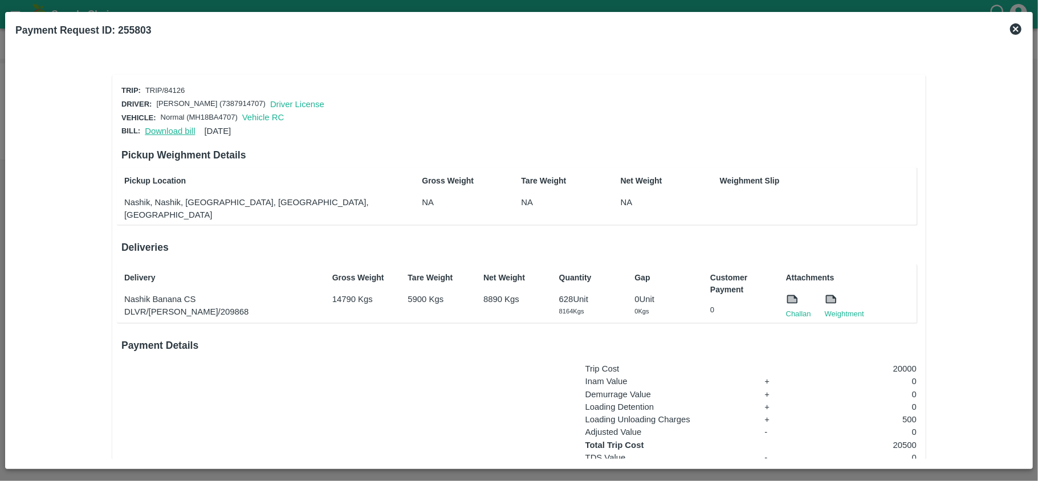
click at [186, 131] on link "Download bill" at bounding box center [170, 131] width 50 height 9
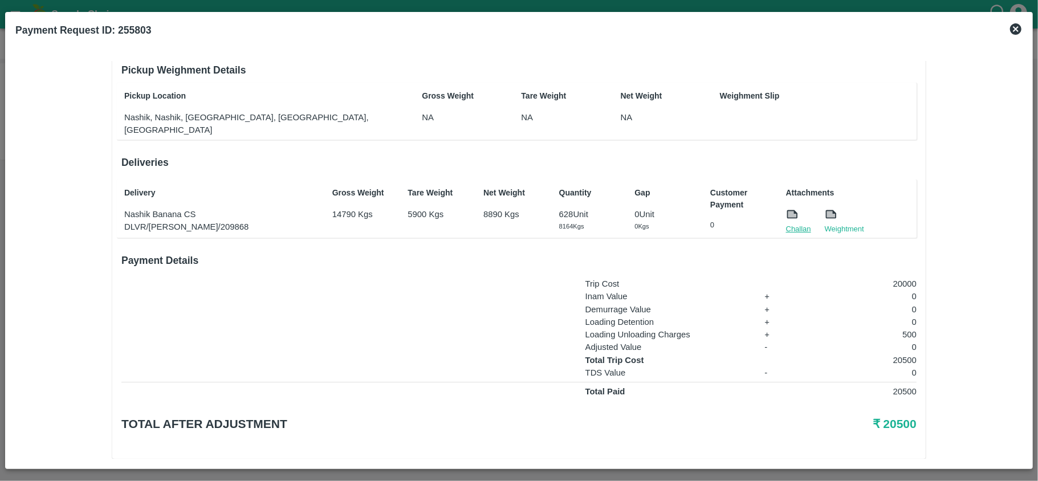
click at [791, 223] on link "Challan" at bounding box center [798, 228] width 25 height 11
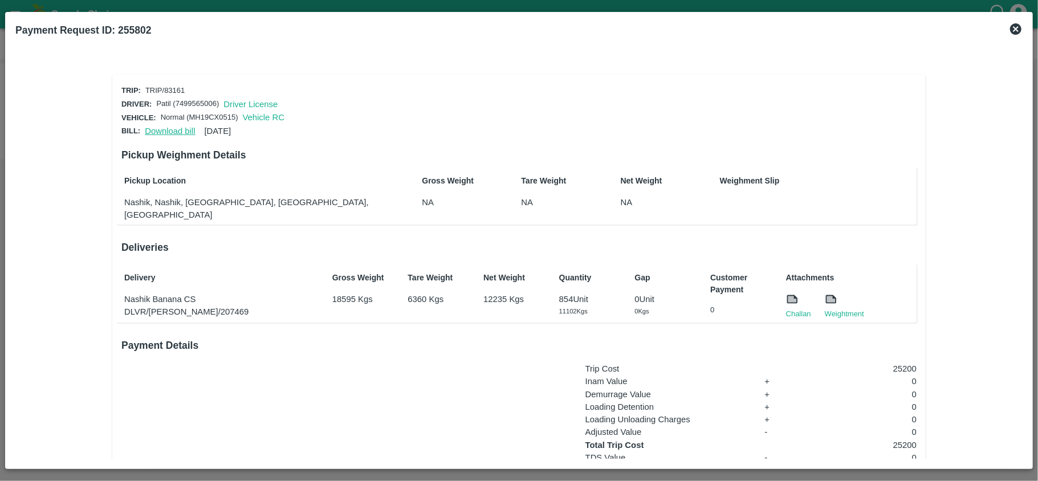
click at [173, 130] on link "Download bill" at bounding box center [170, 131] width 50 height 9
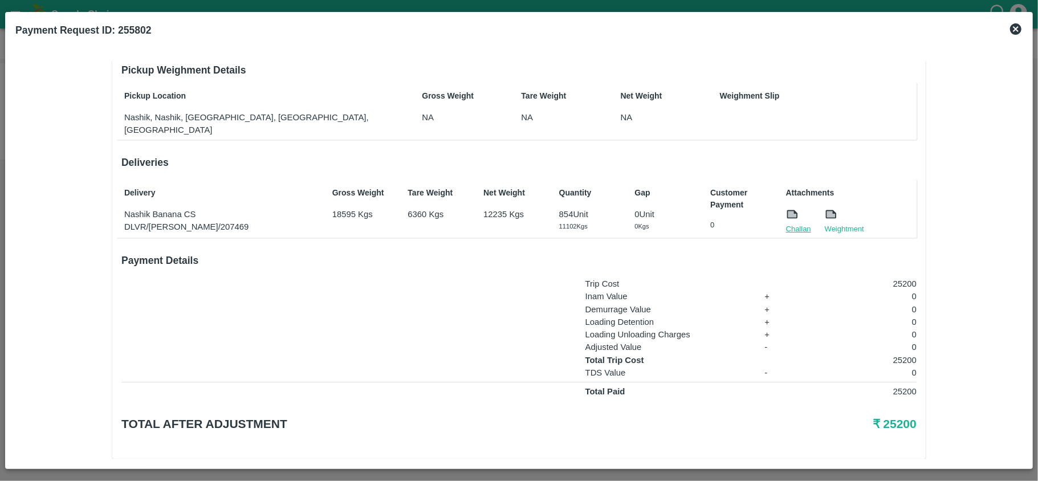
click at [786, 223] on link "Challan" at bounding box center [798, 228] width 25 height 11
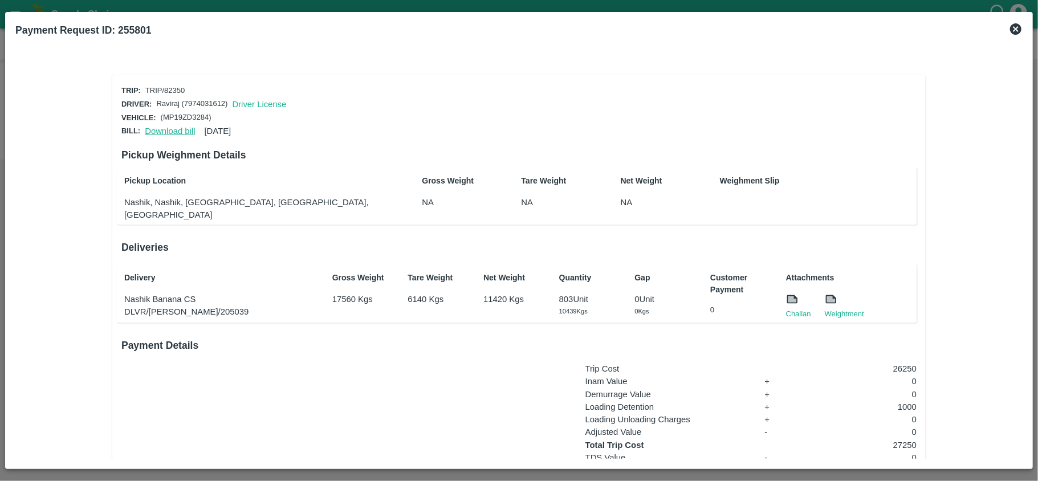
click at [165, 127] on link "Download bill" at bounding box center [170, 131] width 50 height 9
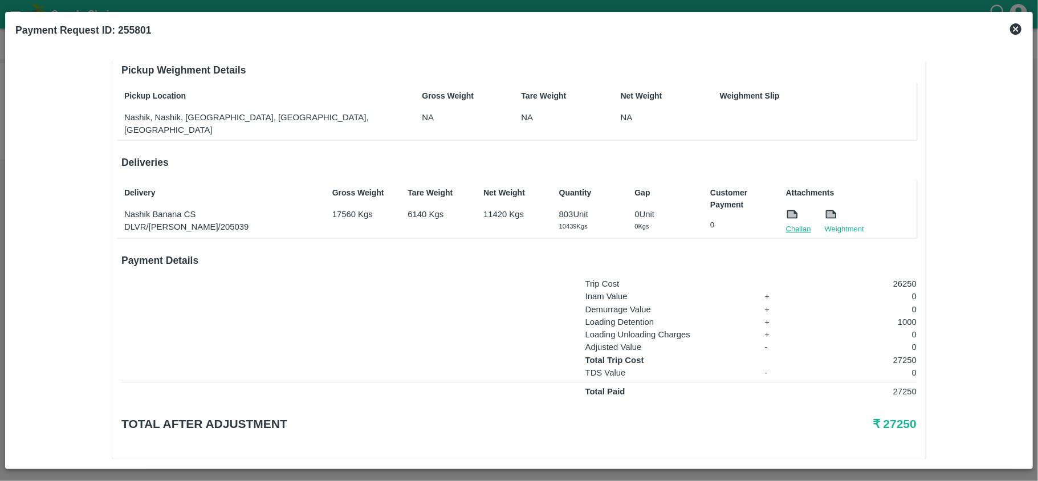
click at [798, 223] on link "Challan" at bounding box center [798, 228] width 25 height 11
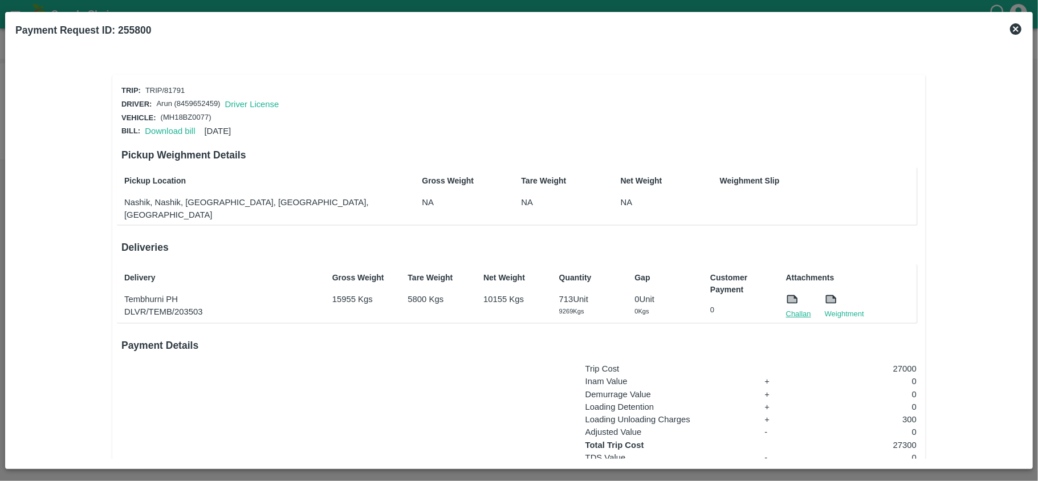
click at [788, 308] on link "Challan" at bounding box center [798, 313] width 25 height 11
click at [169, 130] on link "Download bill" at bounding box center [170, 131] width 50 height 9
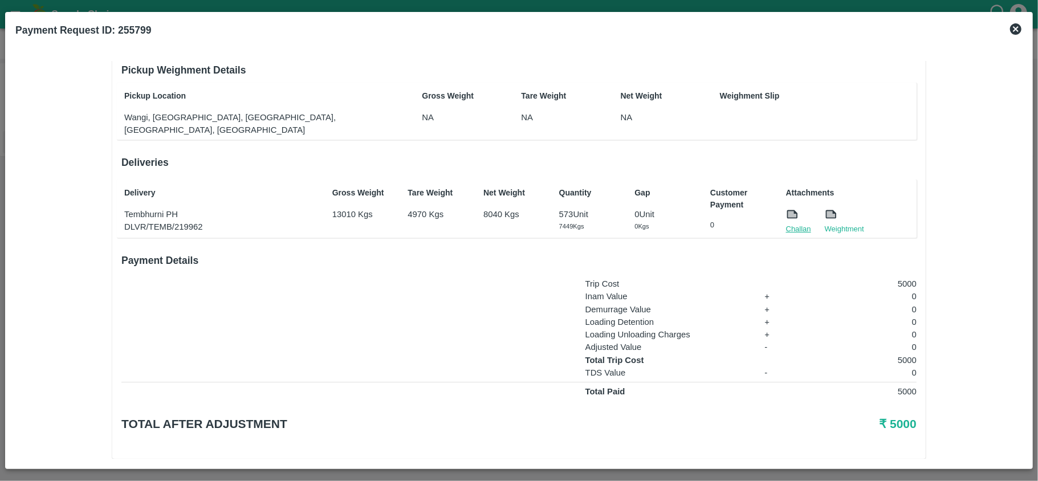
click at [786, 223] on link "Challan" at bounding box center [798, 228] width 25 height 11
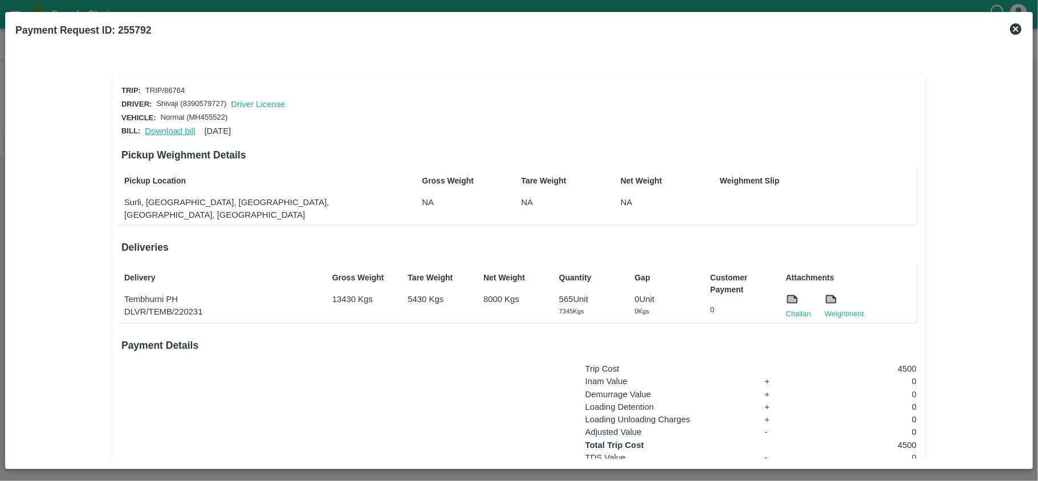
click at [163, 127] on link "Download bill" at bounding box center [170, 131] width 50 height 9
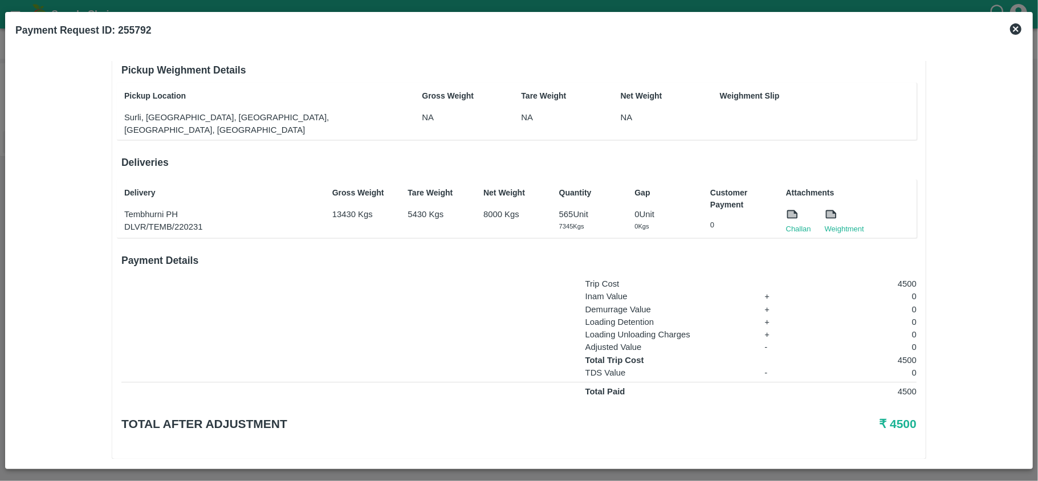
click at [808, 222] on div "Delivery Tembhurni PH DLVR/TEMB/220231 Gross Weight 13430 Kgs Tare Weight 5430 …" at bounding box center [517, 209] width 800 height 58
click at [799, 223] on link "Challan" at bounding box center [798, 228] width 25 height 11
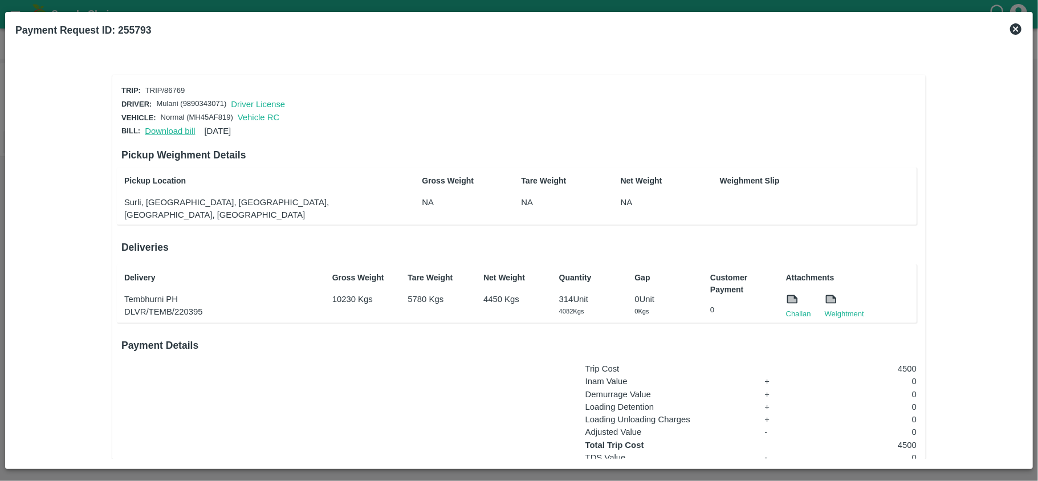
click at [173, 131] on link "Download bill" at bounding box center [170, 131] width 50 height 9
click at [185, 131] on link "Download bill" at bounding box center [170, 131] width 50 height 9
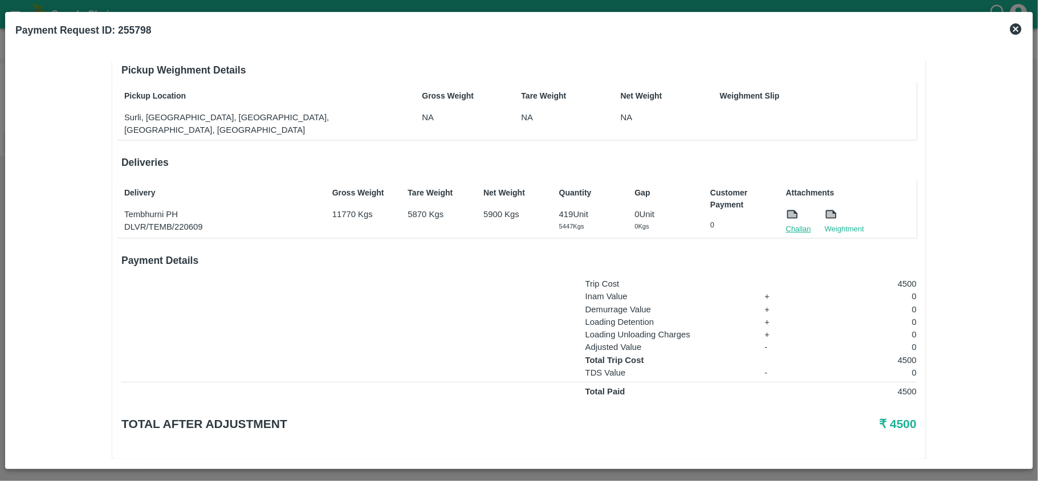
click at [801, 223] on link "Challan" at bounding box center [798, 228] width 25 height 11
